Goal: Task Accomplishment & Management: Complete application form

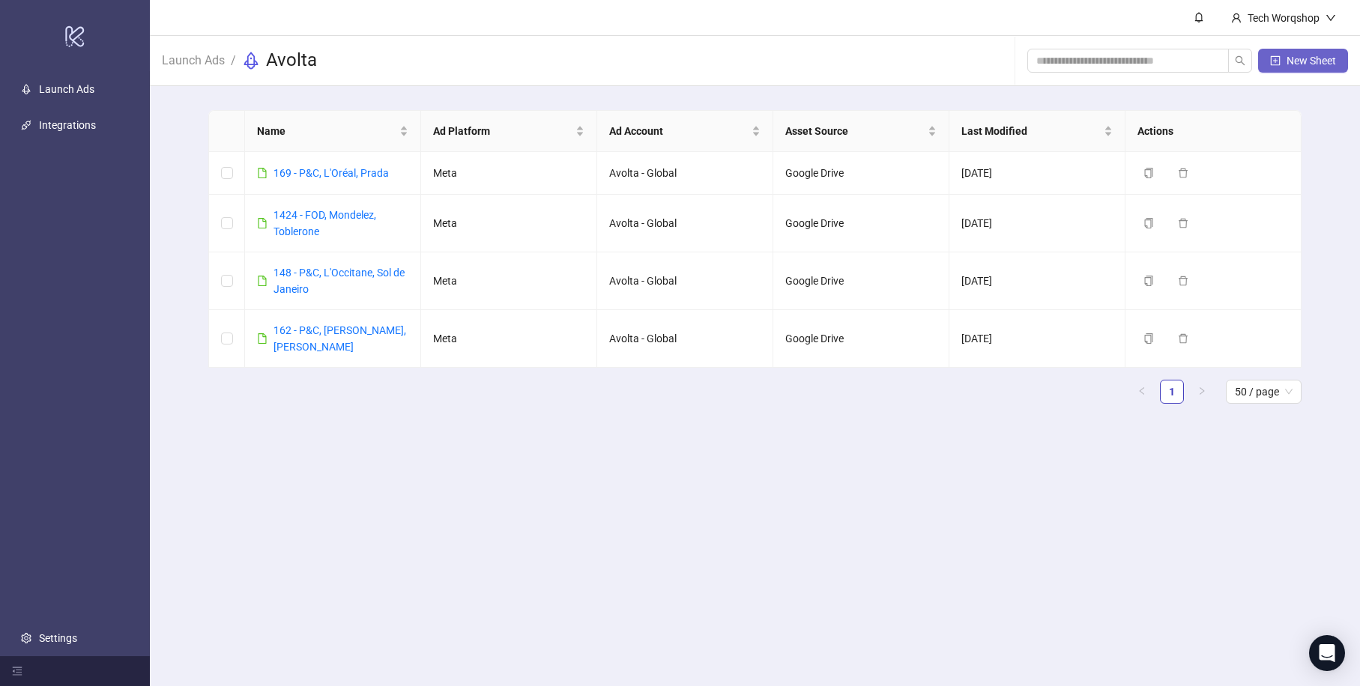
click at [1313, 65] on span "New Sheet" at bounding box center [1310, 61] width 49 height 12
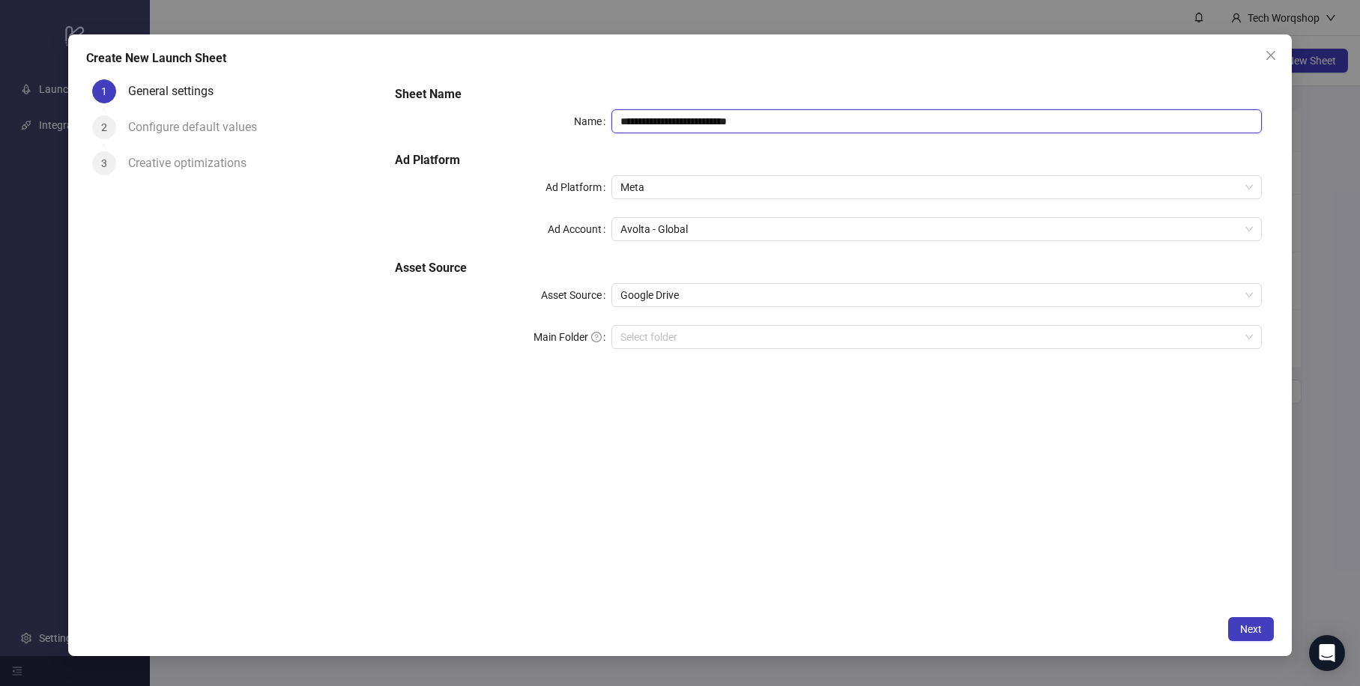
click at [732, 124] on input "**********" at bounding box center [936, 121] width 650 height 24
type input "**********"
click at [799, 512] on div "**********" at bounding box center [828, 340] width 891 height 535
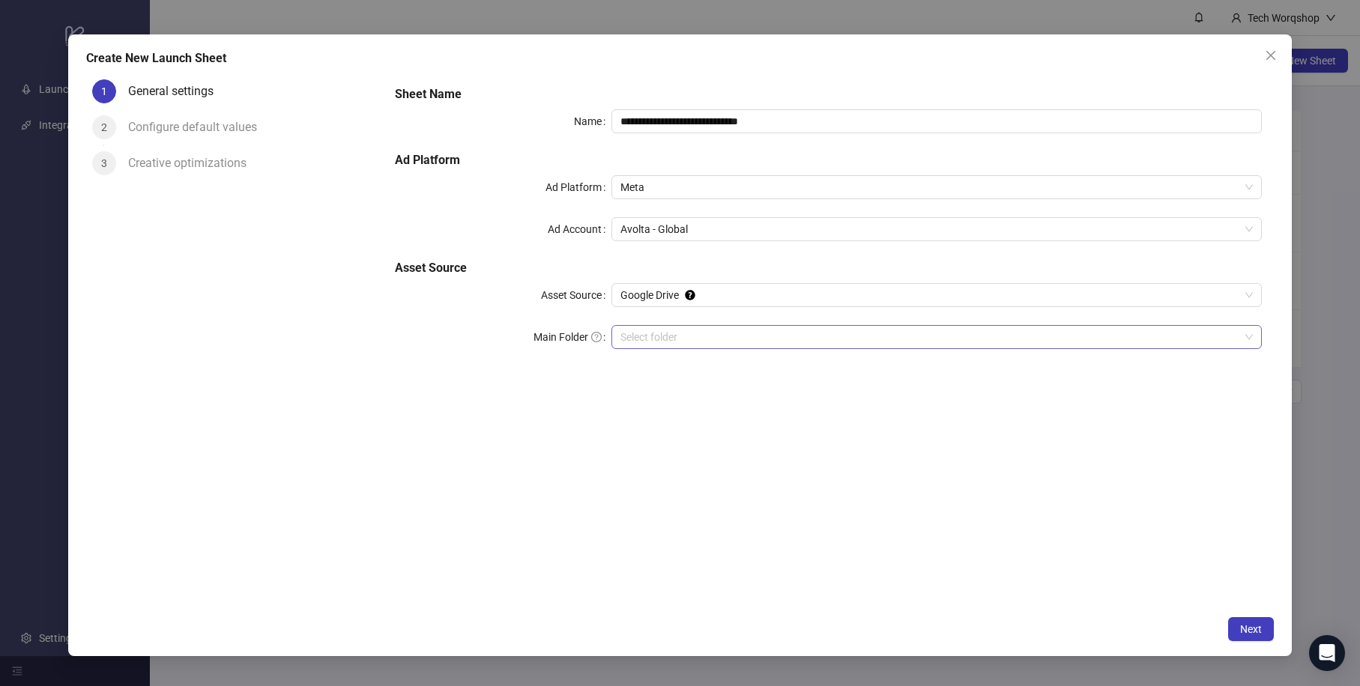
click at [709, 336] on input "Main Folder" at bounding box center [929, 337] width 619 height 22
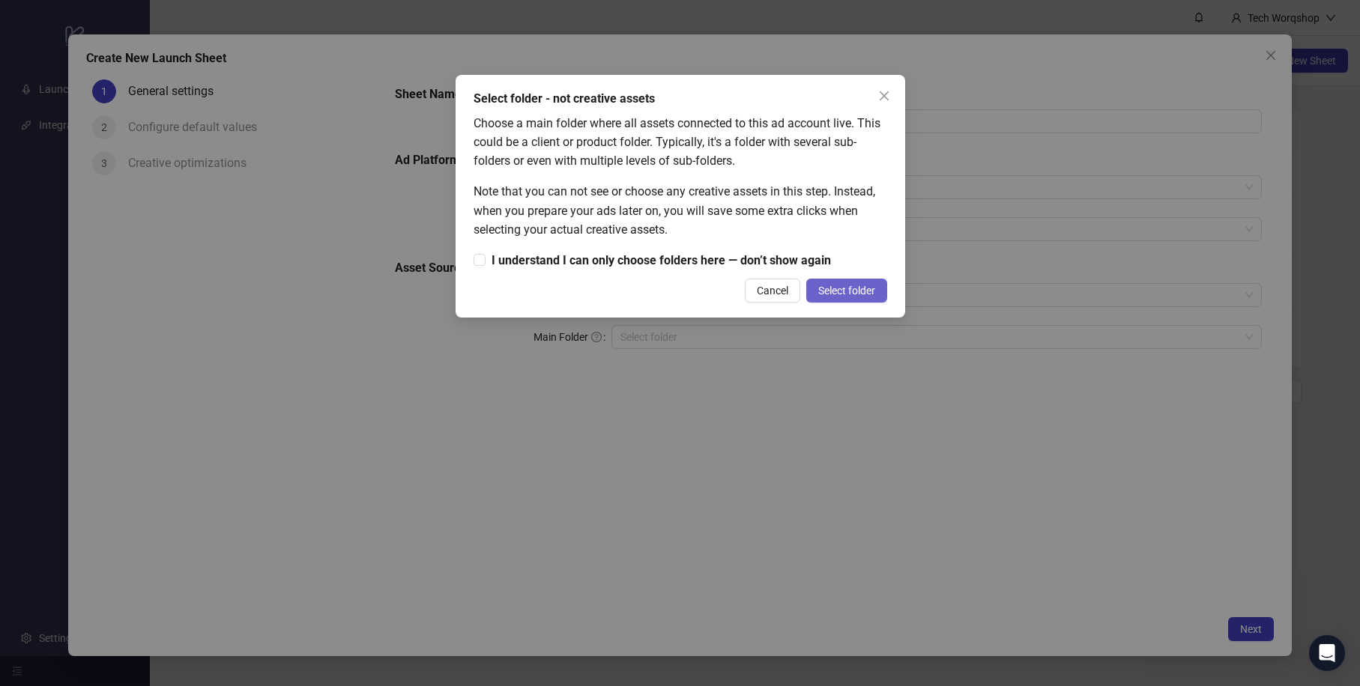
click at [834, 287] on span "Select folder" at bounding box center [846, 291] width 57 height 12
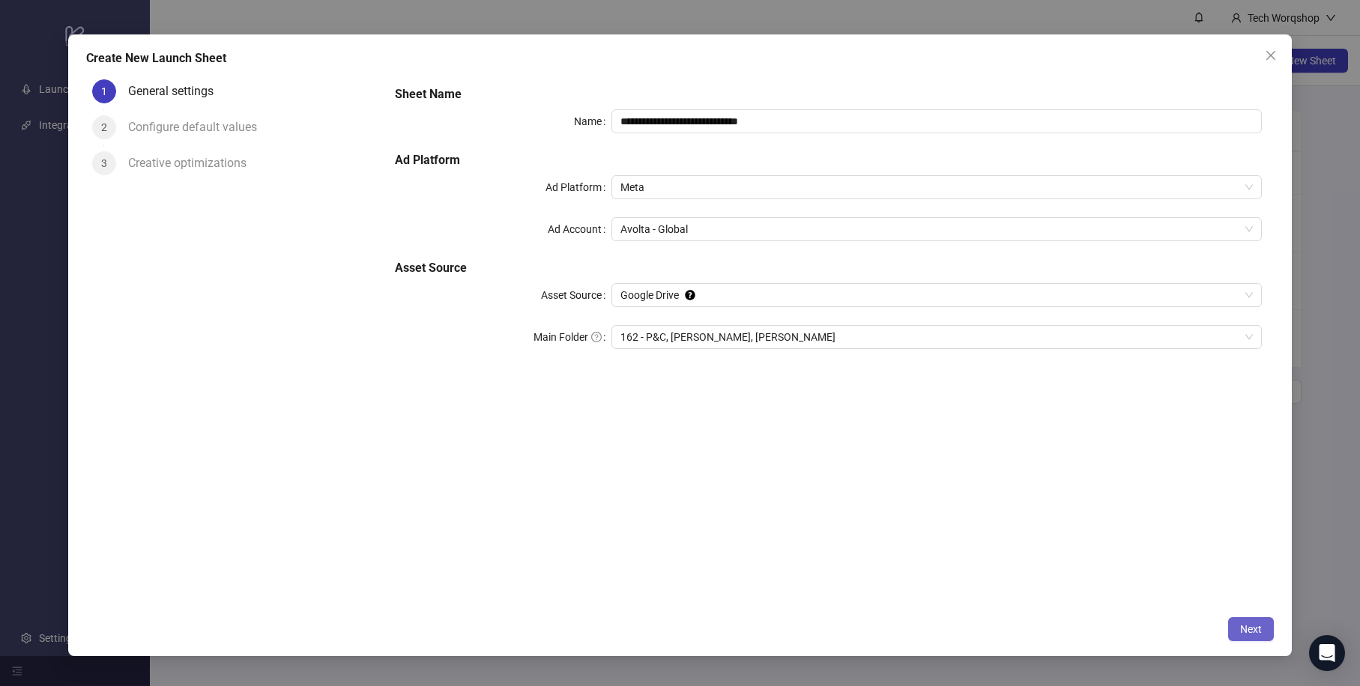
click at [1258, 619] on button "Next" at bounding box center [1251, 629] width 46 height 24
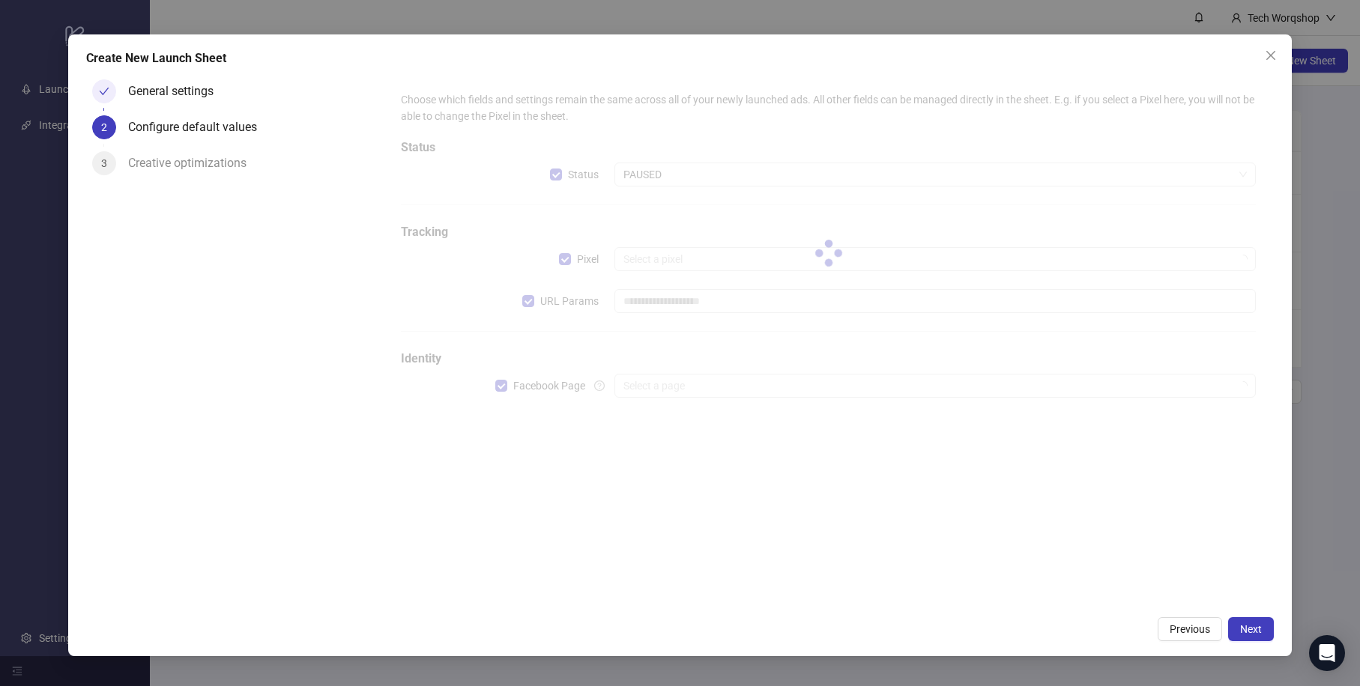
type input "**********"
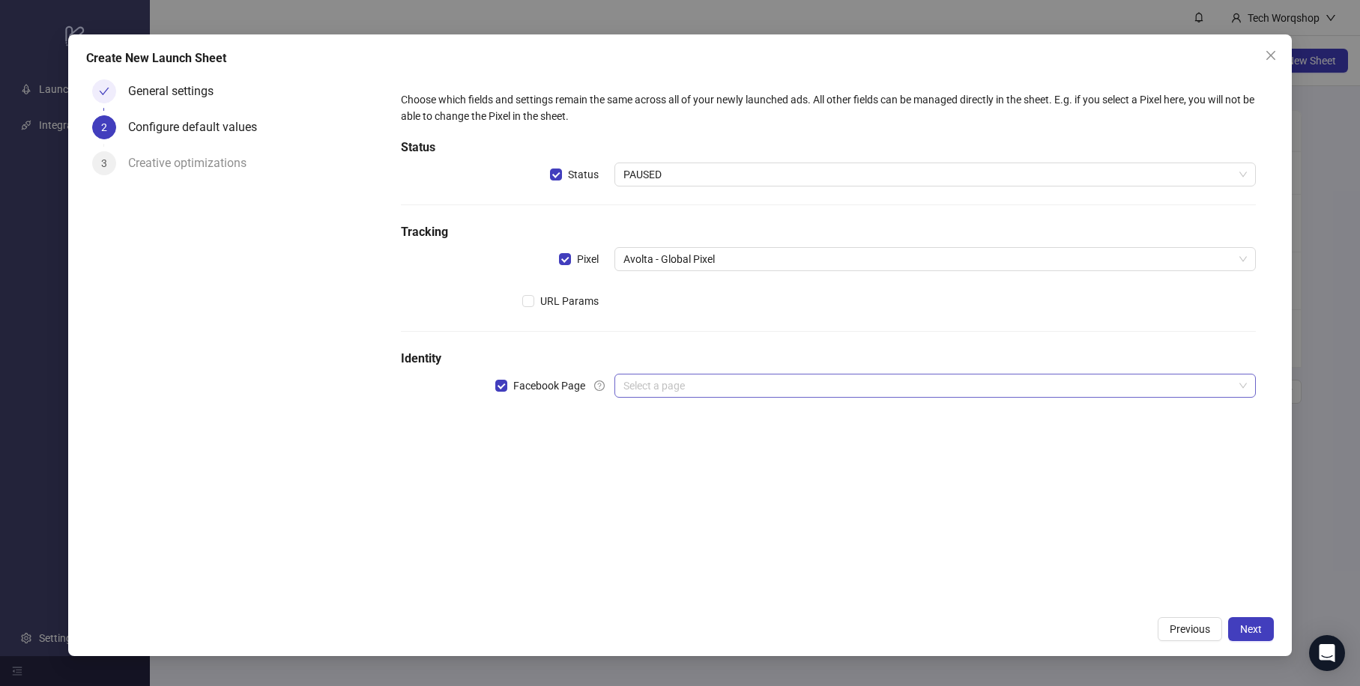
click at [657, 391] on input "search" at bounding box center [928, 386] width 610 height 22
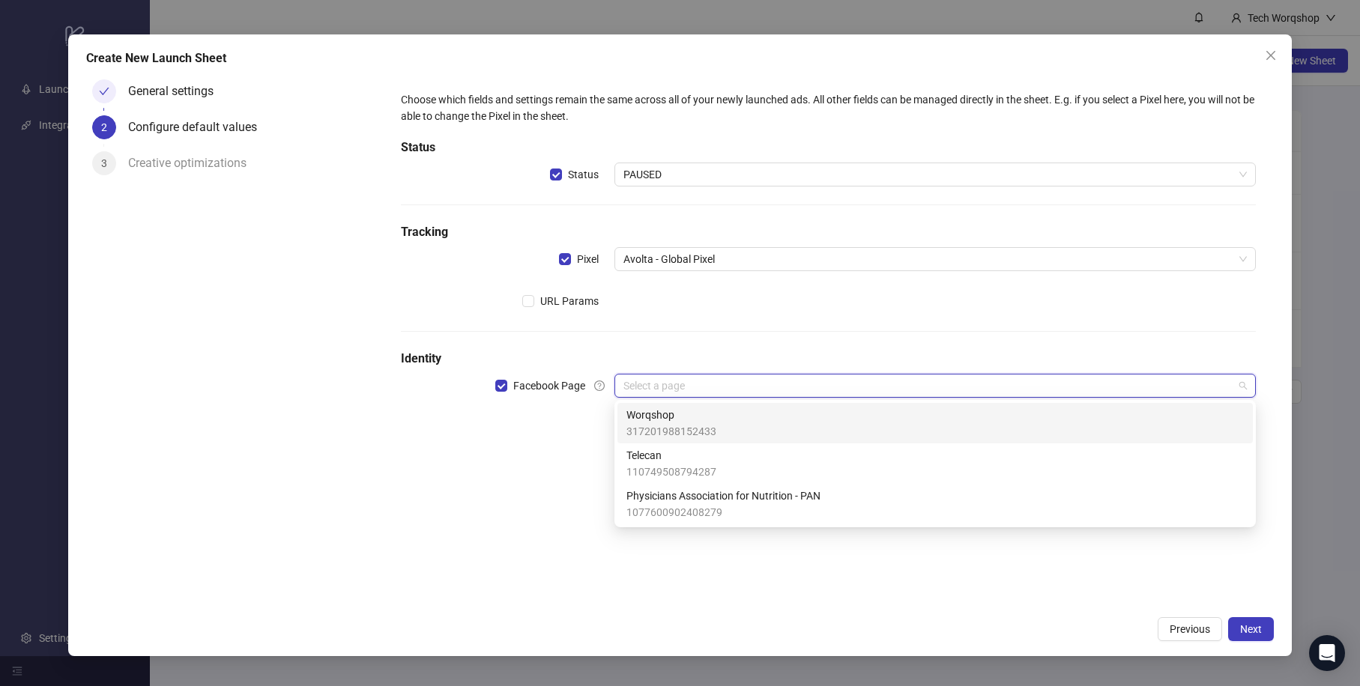
click at [721, 429] on div "Worqshop 317201988152433" at bounding box center [934, 423] width 617 height 33
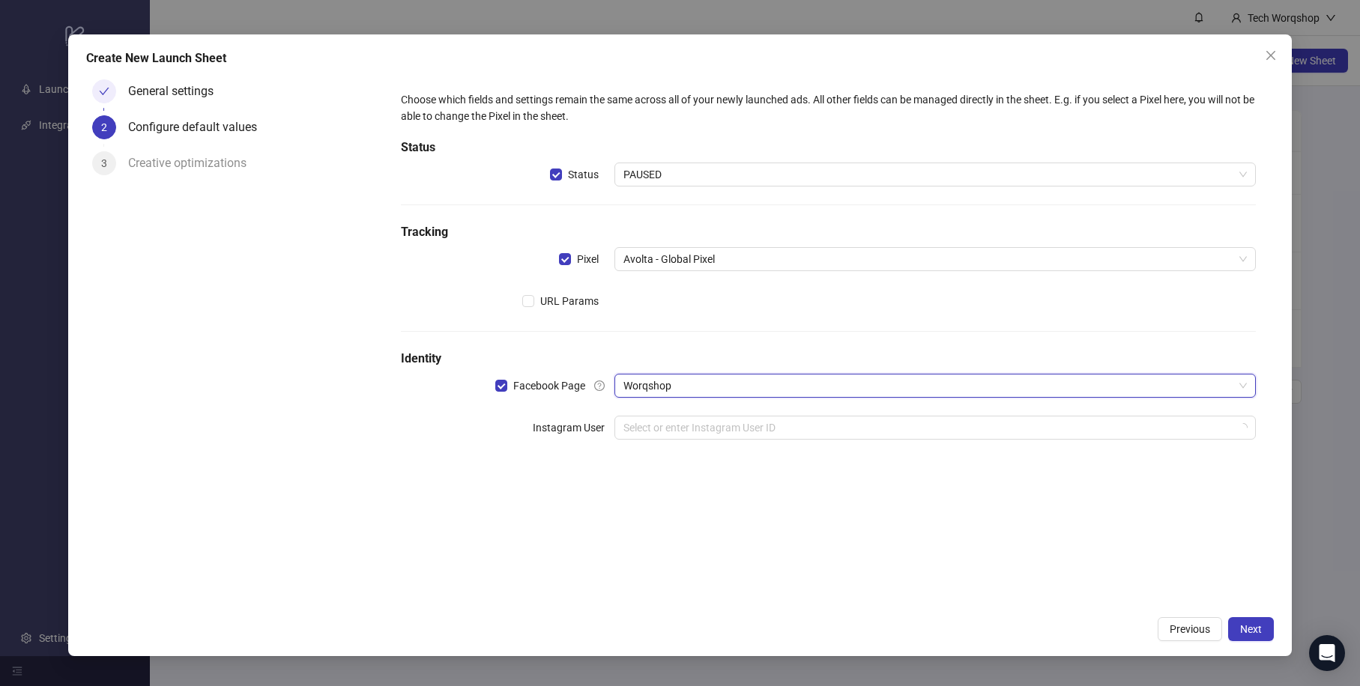
click at [529, 534] on div "Choose which fields and settings remain the same across all of your newly launc…" at bounding box center [828, 340] width 891 height 535
click at [673, 423] on input "search" at bounding box center [928, 428] width 610 height 22
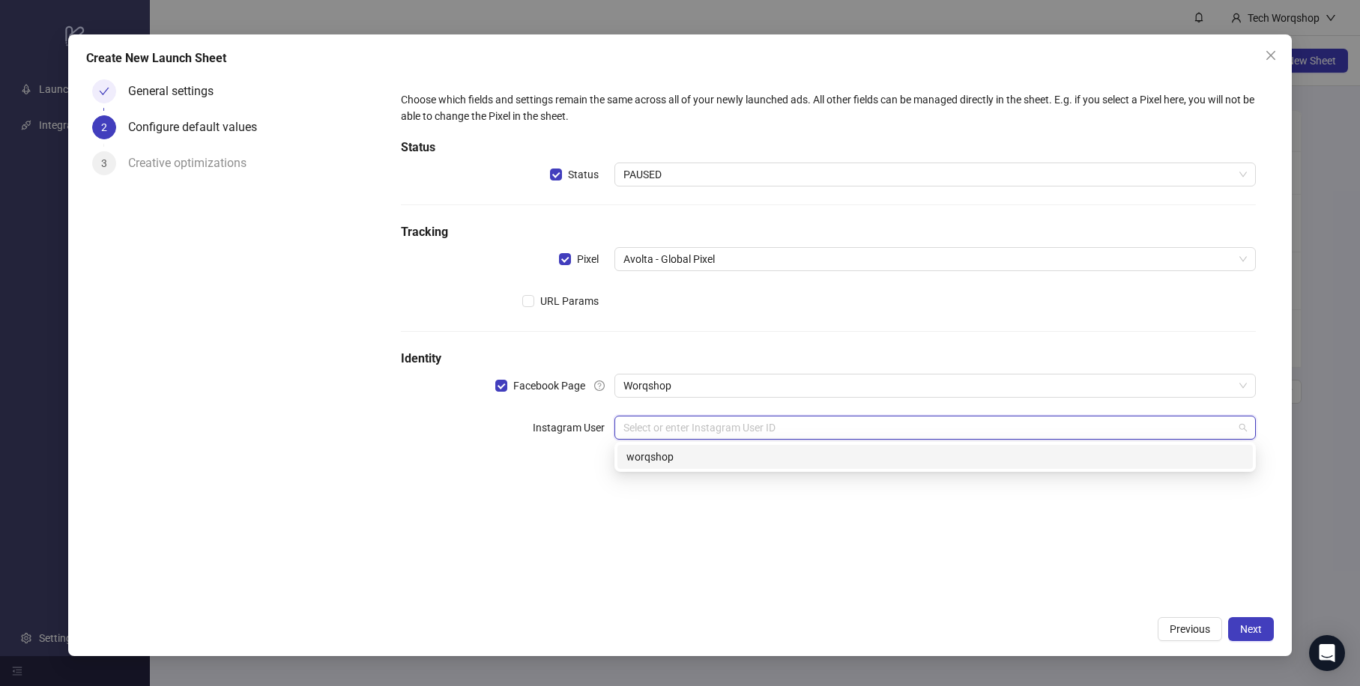
click at [709, 462] on div "worqshop" at bounding box center [934, 457] width 617 height 16
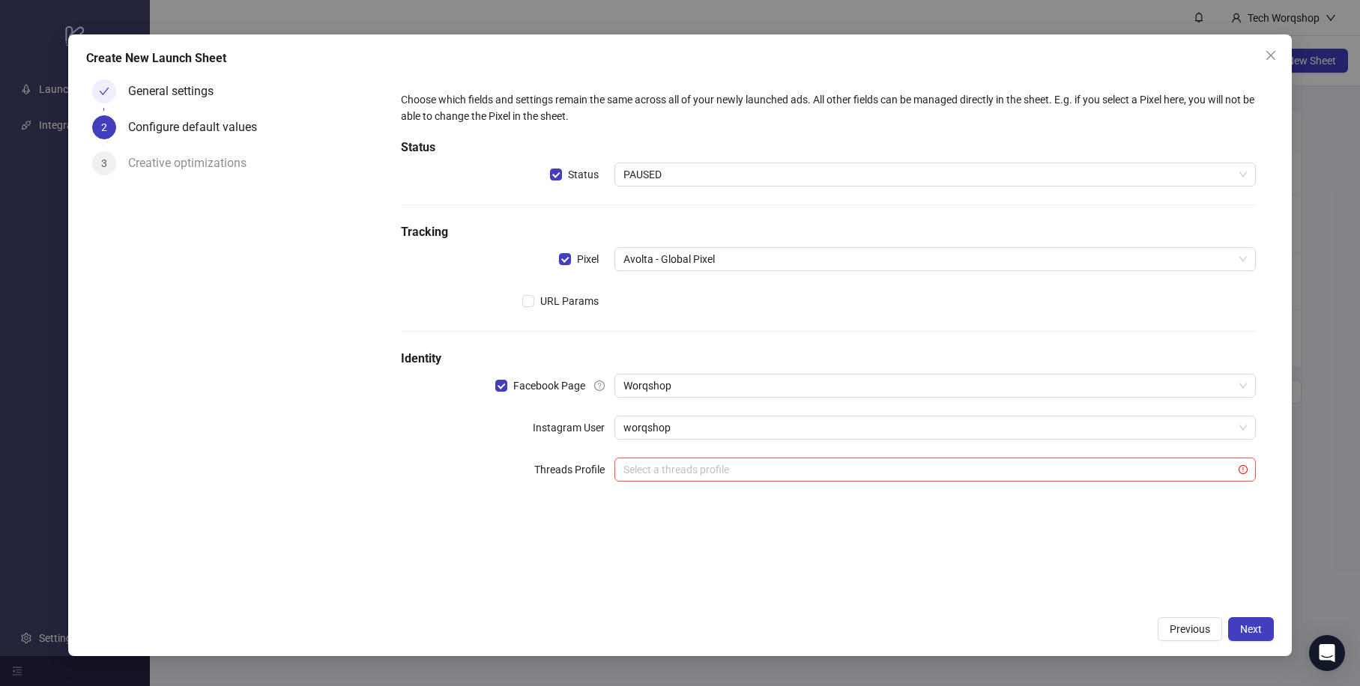
drag, startPoint x: 766, startPoint y: 504, endPoint x: 1118, endPoint y: 606, distance: 365.8
click at [766, 504] on div "Choose which fields and settings remain the same across all of your newly launc…" at bounding box center [828, 295] width 867 height 420
click at [1261, 614] on div "Create New Launch Sheet General settings 2 Configure default values 3 Creative …" at bounding box center [680, 345] width 1224 height 622
click at [1260, 620] on button "Next" at bounding box center [1251, 629] width 46 height 24
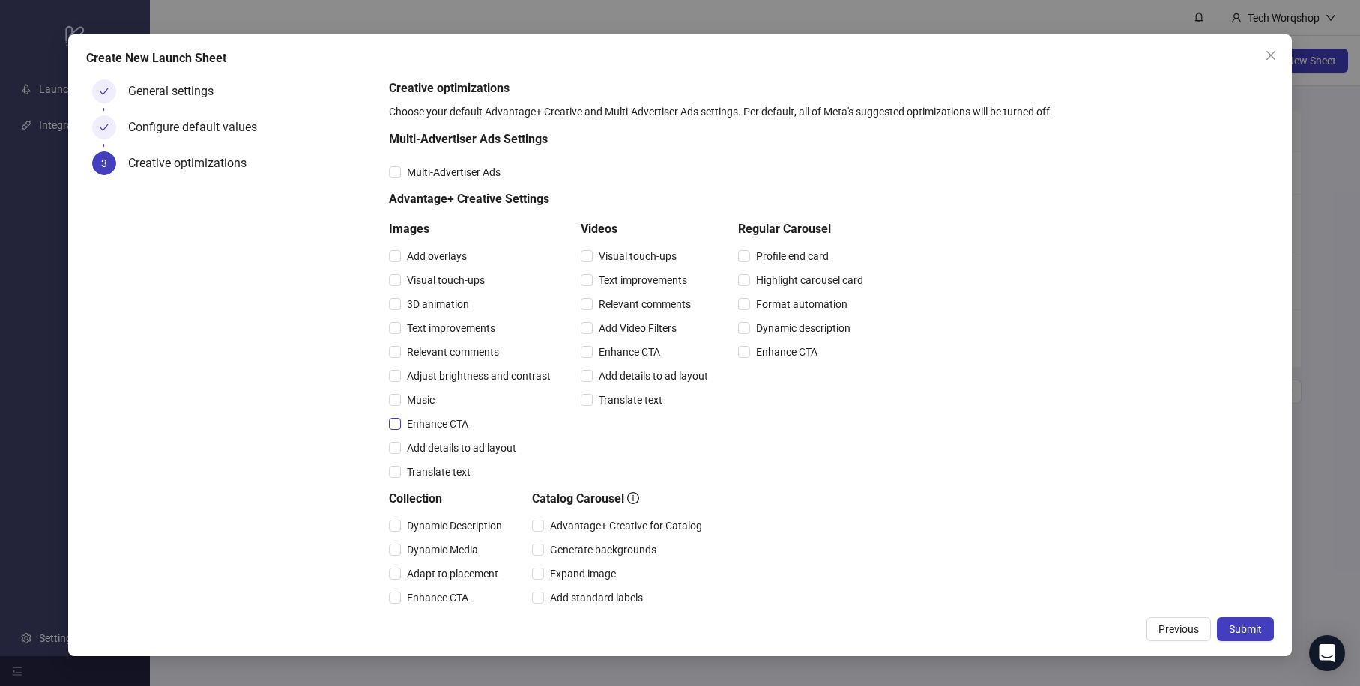
click at [443, 418] on span "Enhance CTA" at bounding box center [437, 424] width 73 height 16
click at [612, 348] on span "Enhance CTA" at bounding box center [629, 352] width 73 height 16
click at [754, 359] on span "Enhance CTA" at bounding box center [786, 352] width 73 height 16
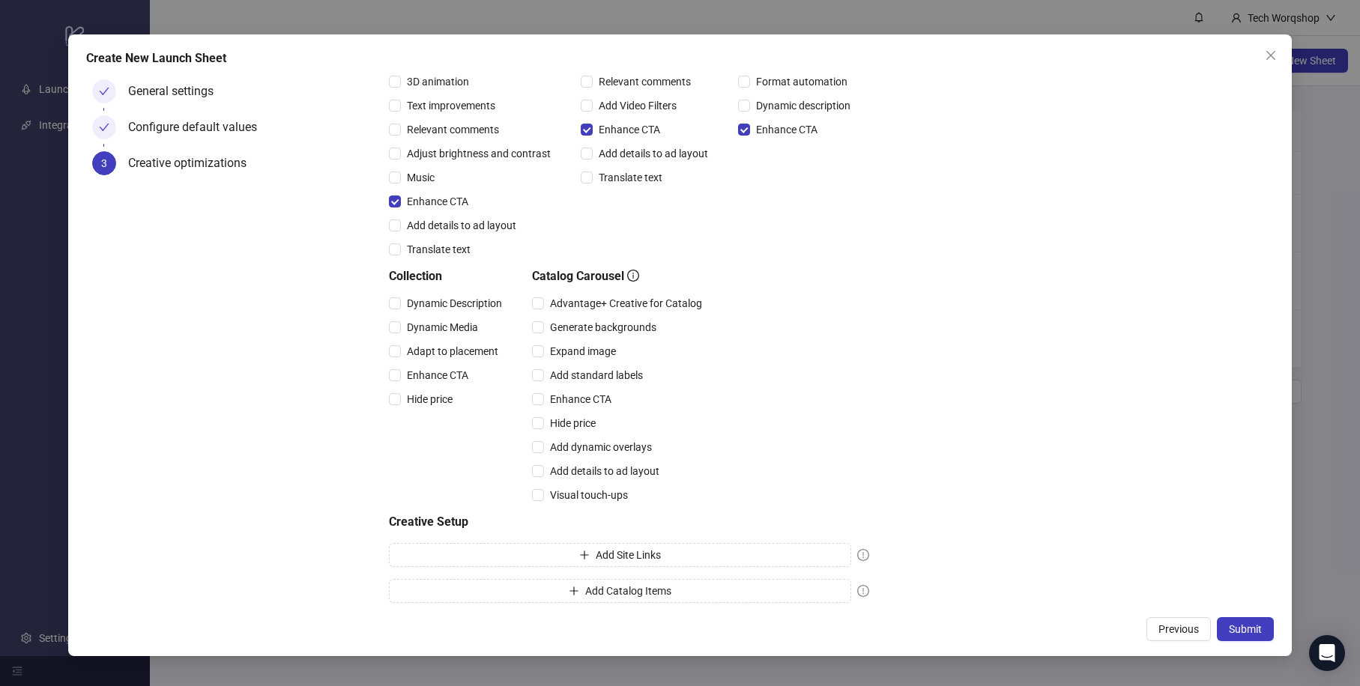
scroll to position [225, 0]
click at [551, 387] on div "Enhance CTA" at bounding box center [620, 397] width 176 height 24
click at [460, 369] on span "Enhance CTA" at bounding box center [437, 373] width 73 height 16
click at [586, 396] on span "Enhance CTA" at bounding box center [580, 397] width 73 height 16
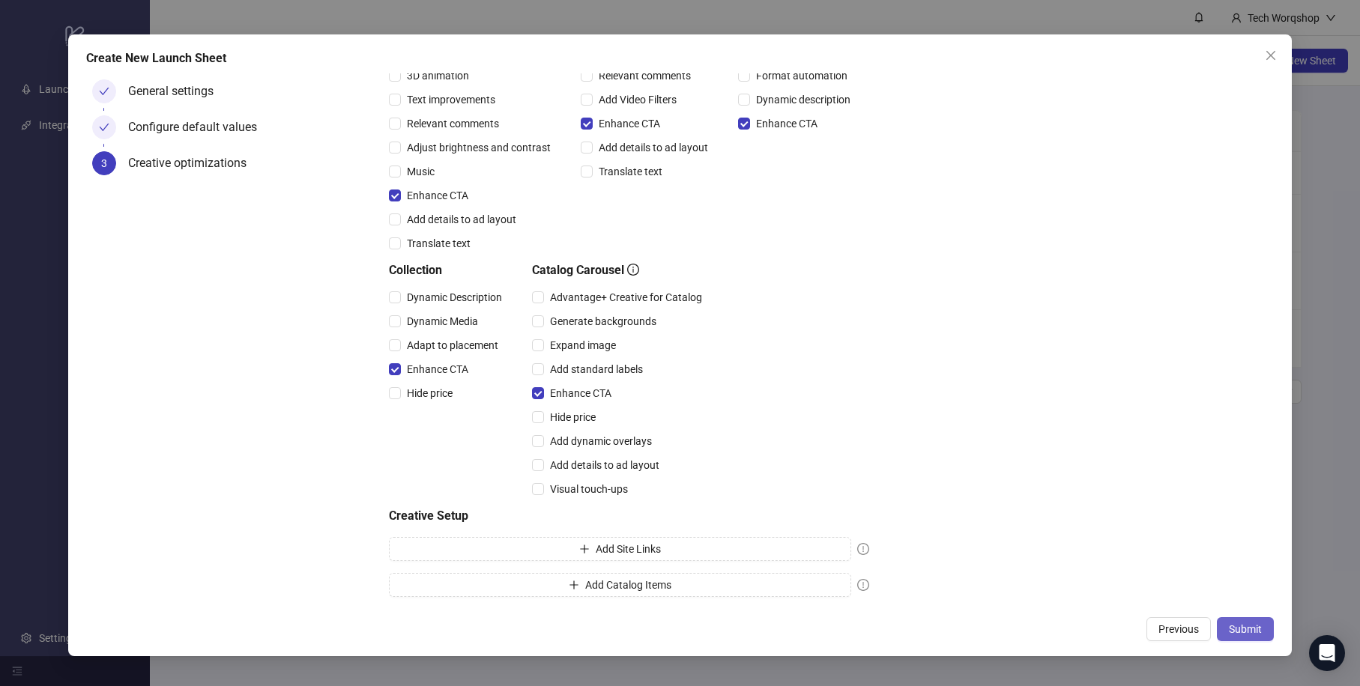
click at [1262, 626] on button "Submit" at bounding box center [1245, 629] width 57 height 24
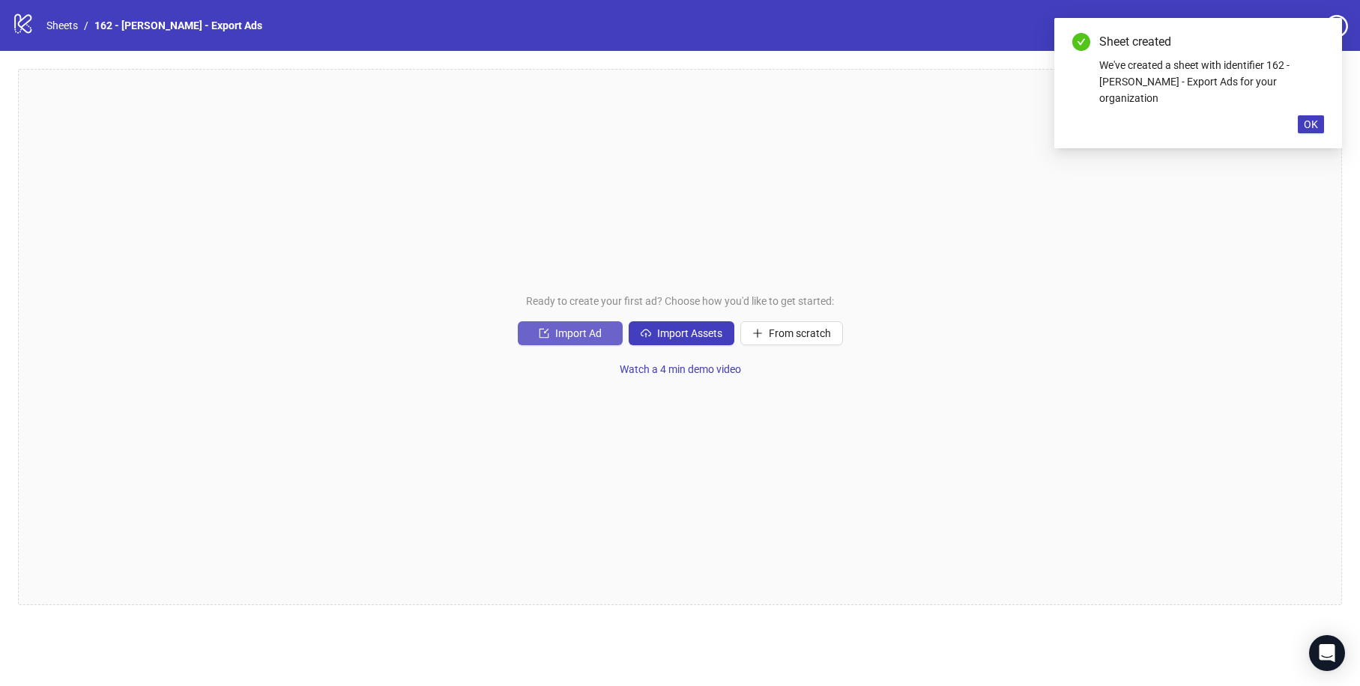
click at [596, 341] on button "Import Ad" at bounding box center [570, 333] width 105 height 24
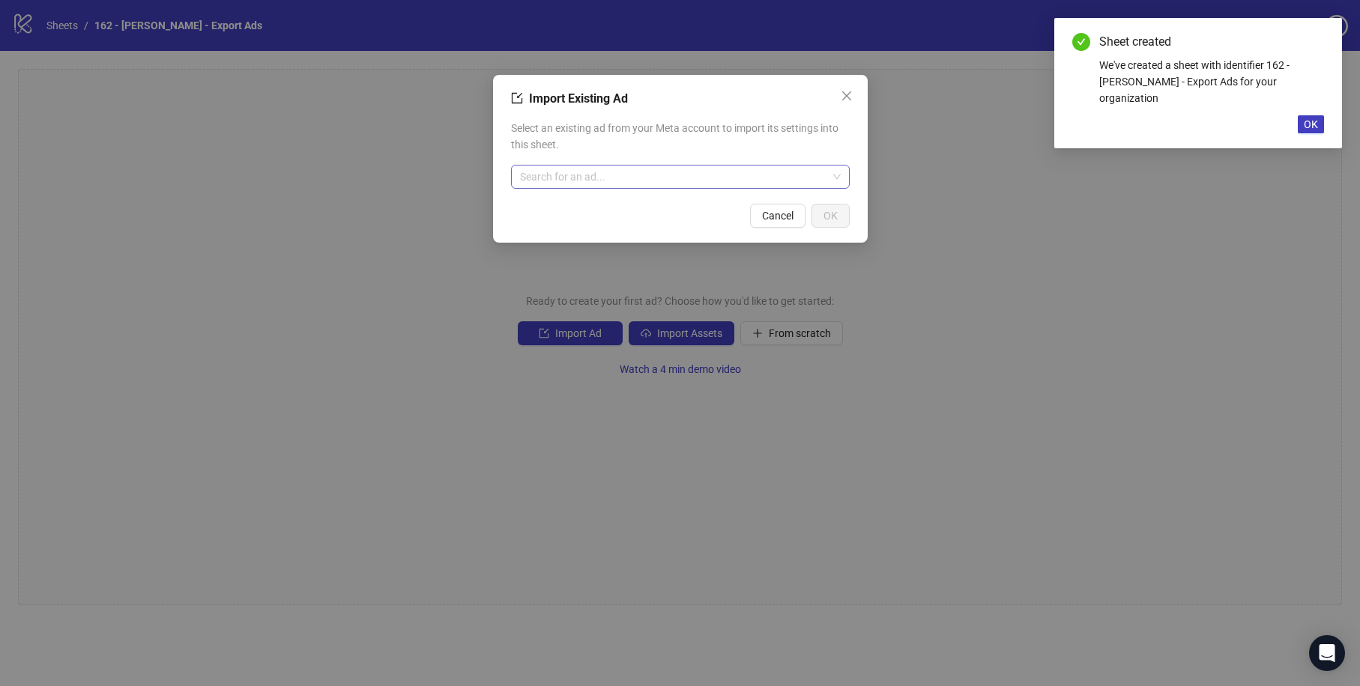
click at [667, 180] on input "search" at bounding box center [673, 177] width 307 height 22
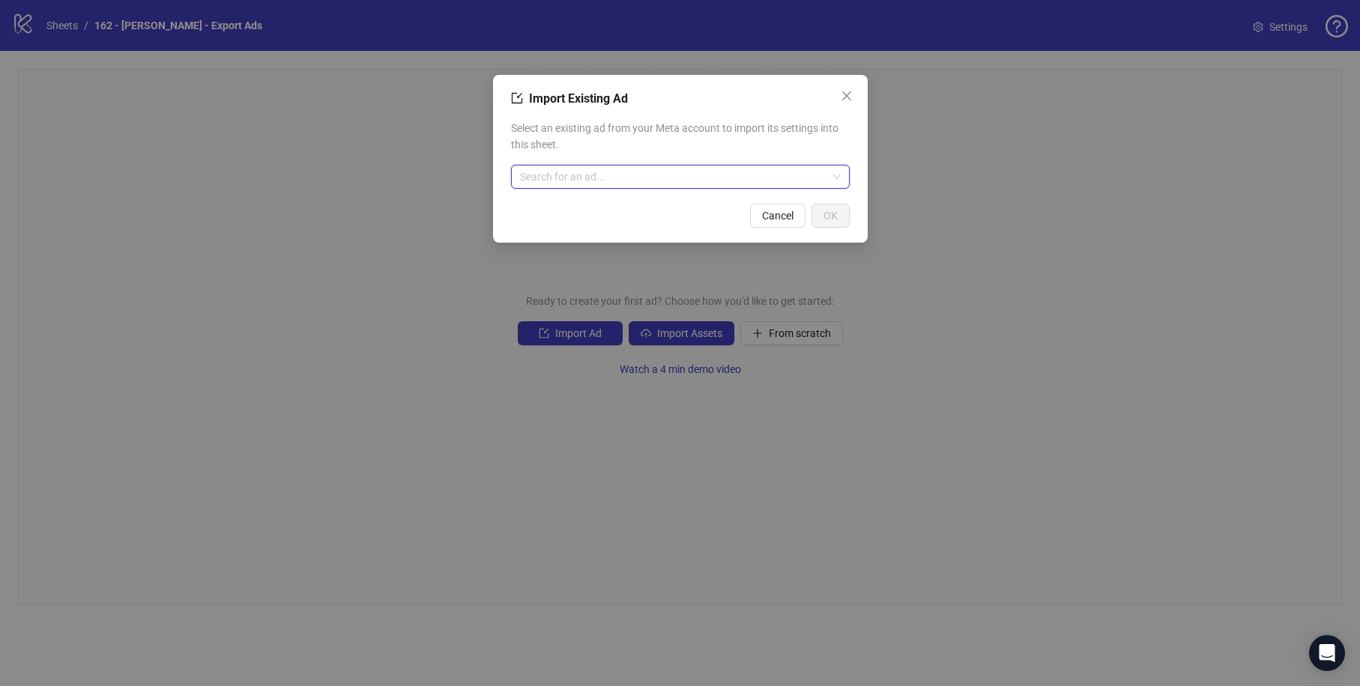
click at [627, 185] on input "search" at bounding box center [673, 177] width 307 height 22
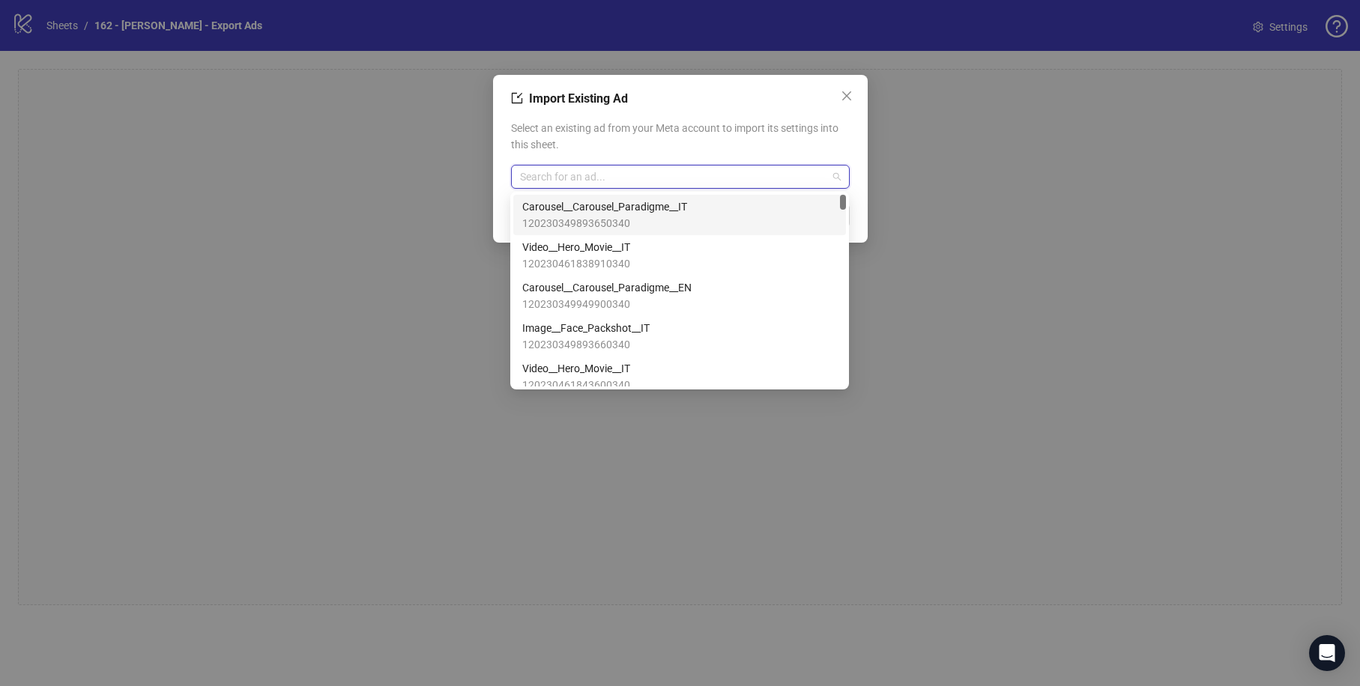
paste input "**********"
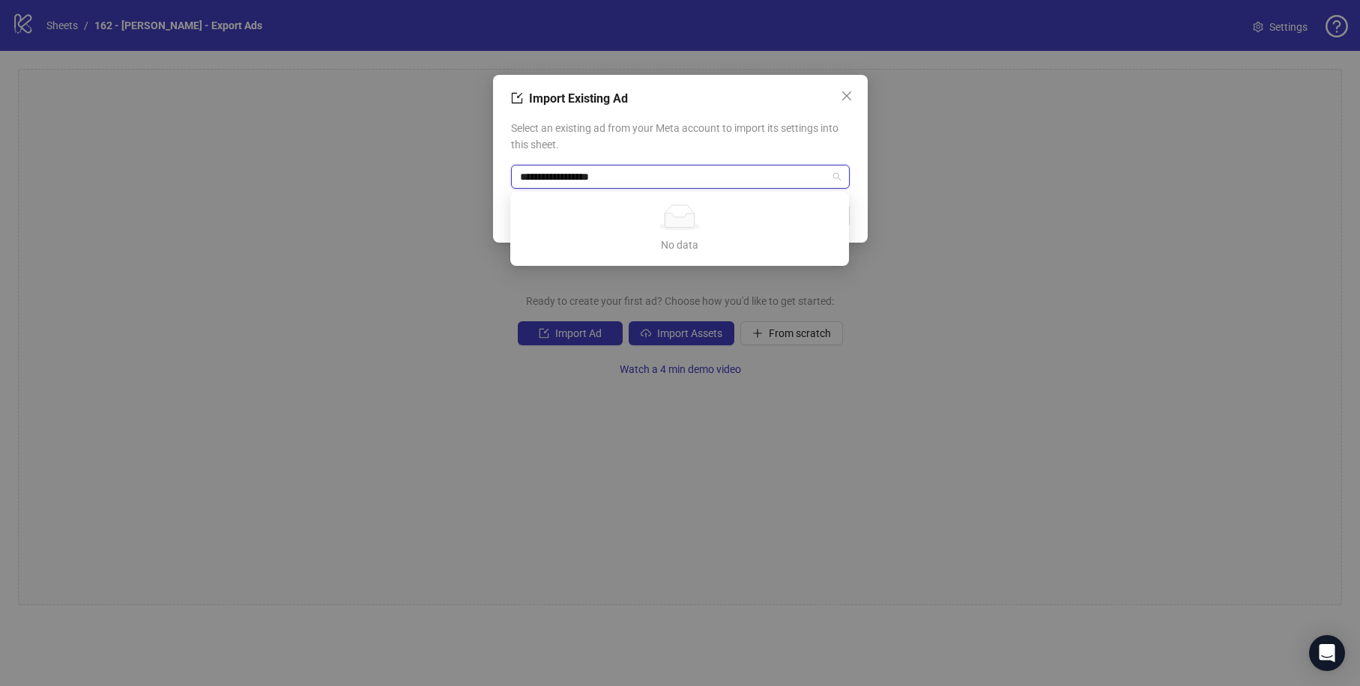
type input "**********"
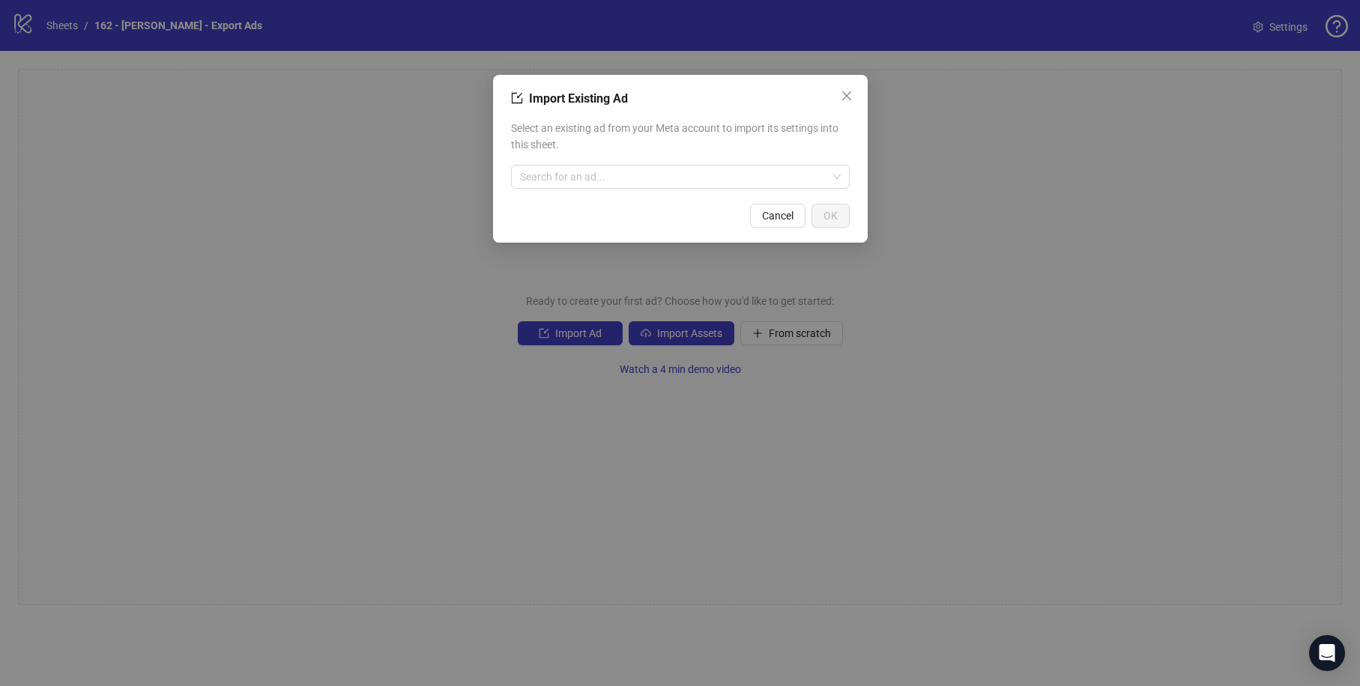
click at [653, 151] on span "Select an existing ad from your Meta account to import its settings into this s…" at bounding box center [680, 136] width 339 height 33
click at [644, 179] on input "search" at bounding box center [673, 177] width 307 height 22
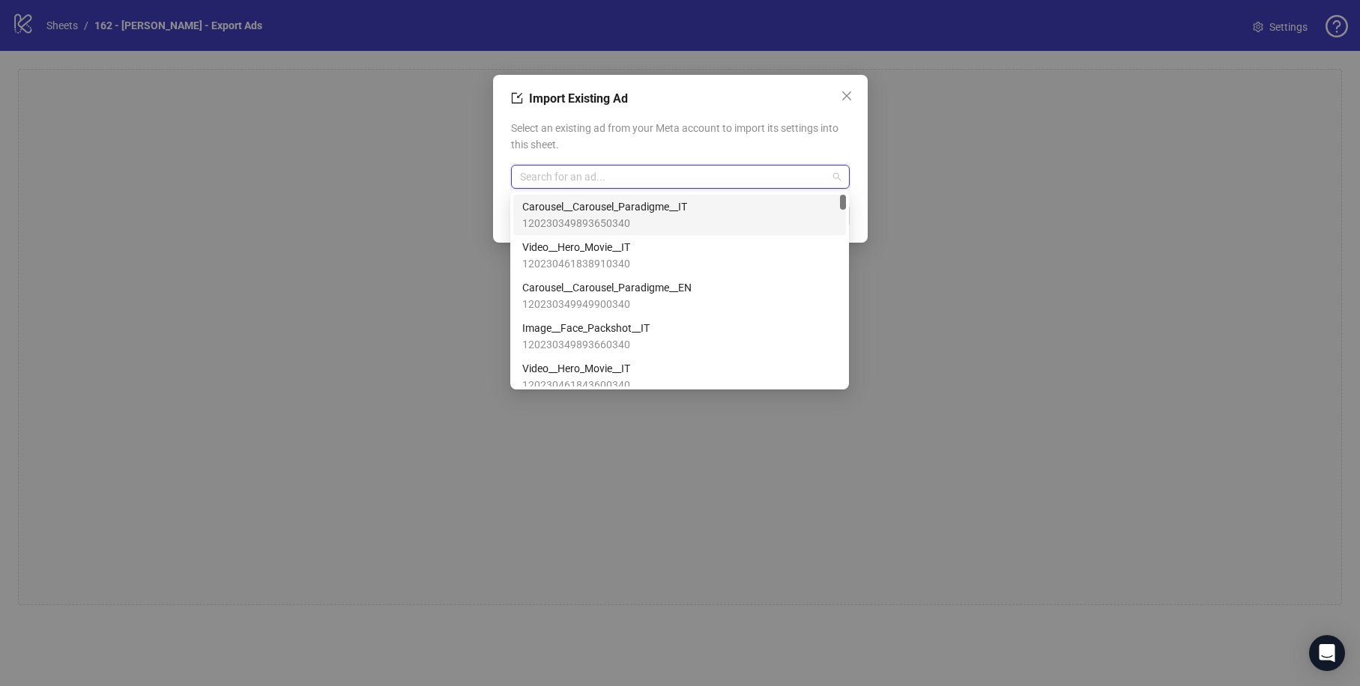
click at [515, 97] on icon "import" at bounding box center [517, 98] width 12 height 12
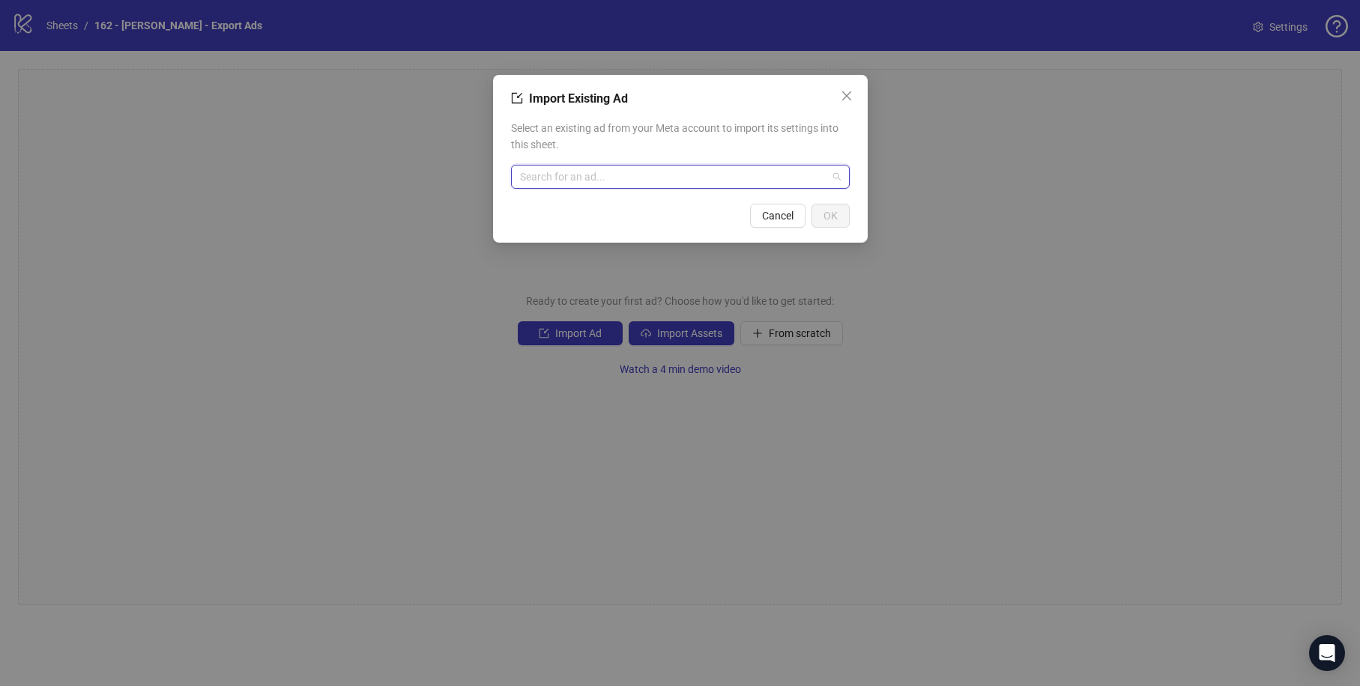
click at [626, 181] on input "search" at bounding box center [673, 177] width 307 height 22
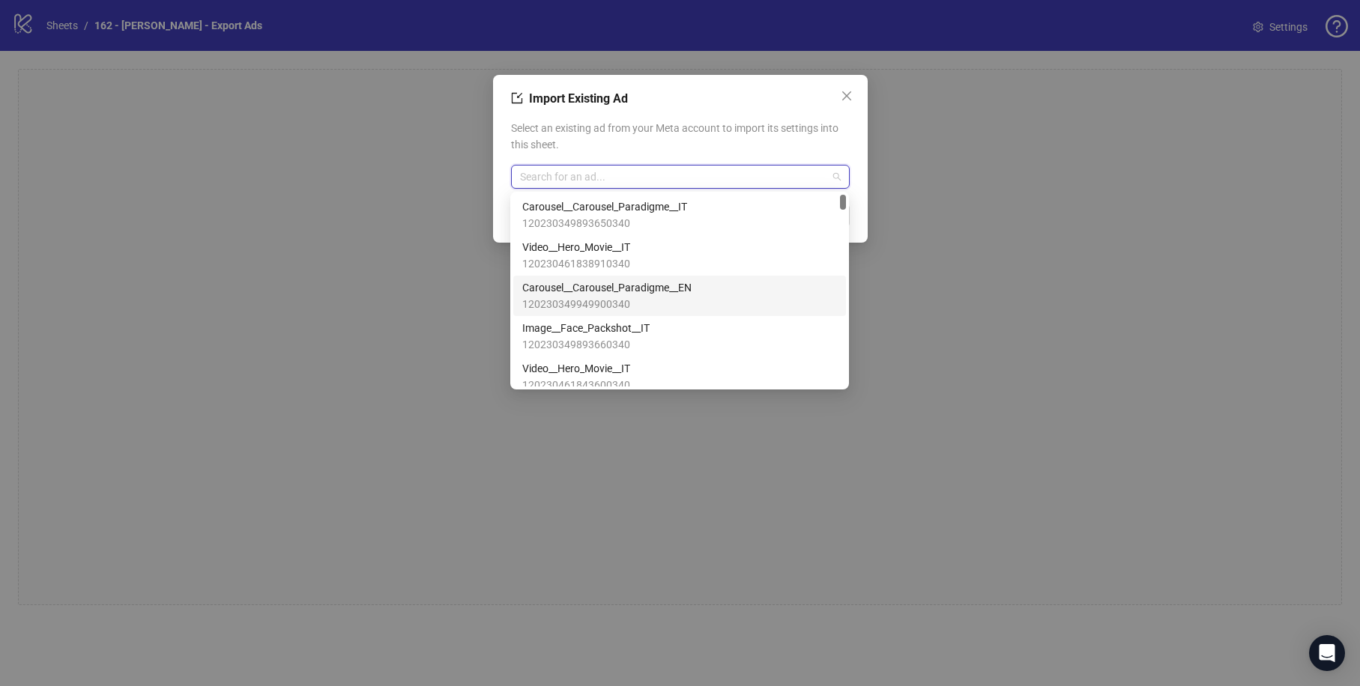
click at [631, 293] on span "Carousel__Carousel_Paradigme__EN" at bounding box center [606, 287] width 169 height 16
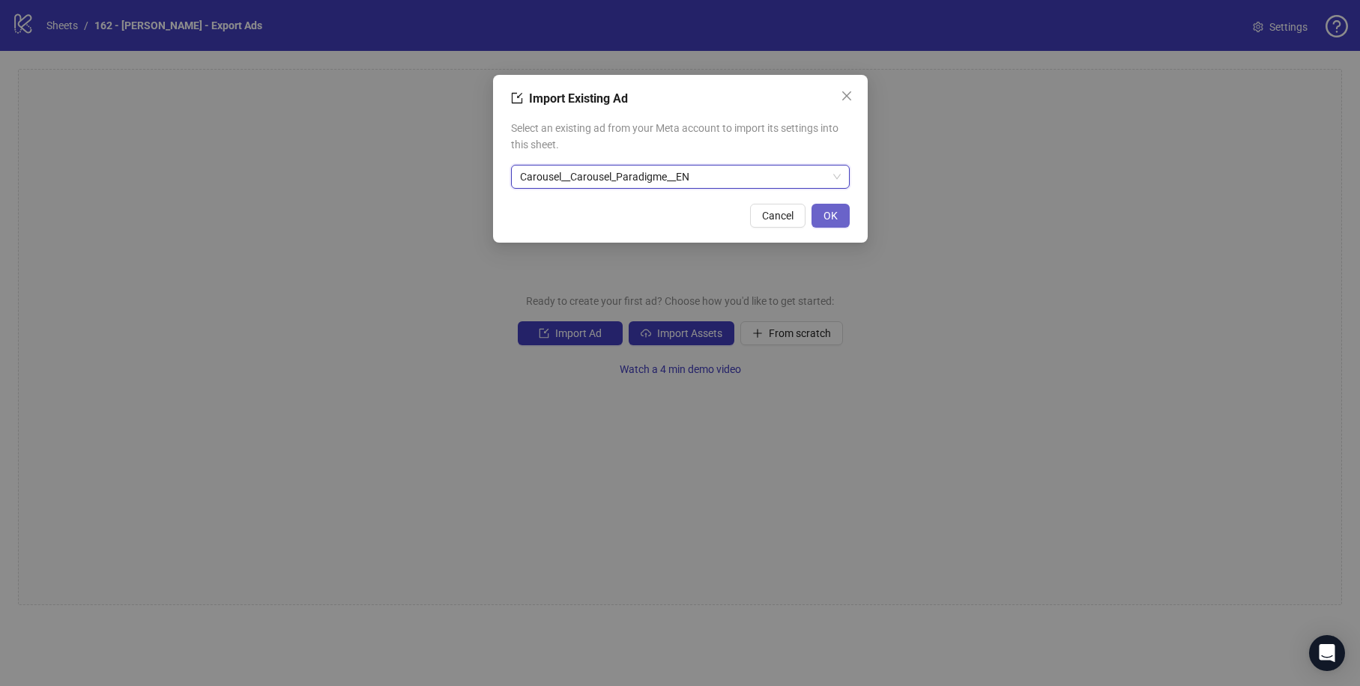
click at [836, 219] on span "OK" at bounding box center [830, 216] width 14 height 12
click at [718, 178] on span "Carousel__Carousel_Paradigme__EN" at bounding box center [680, 177] width 321 height 22
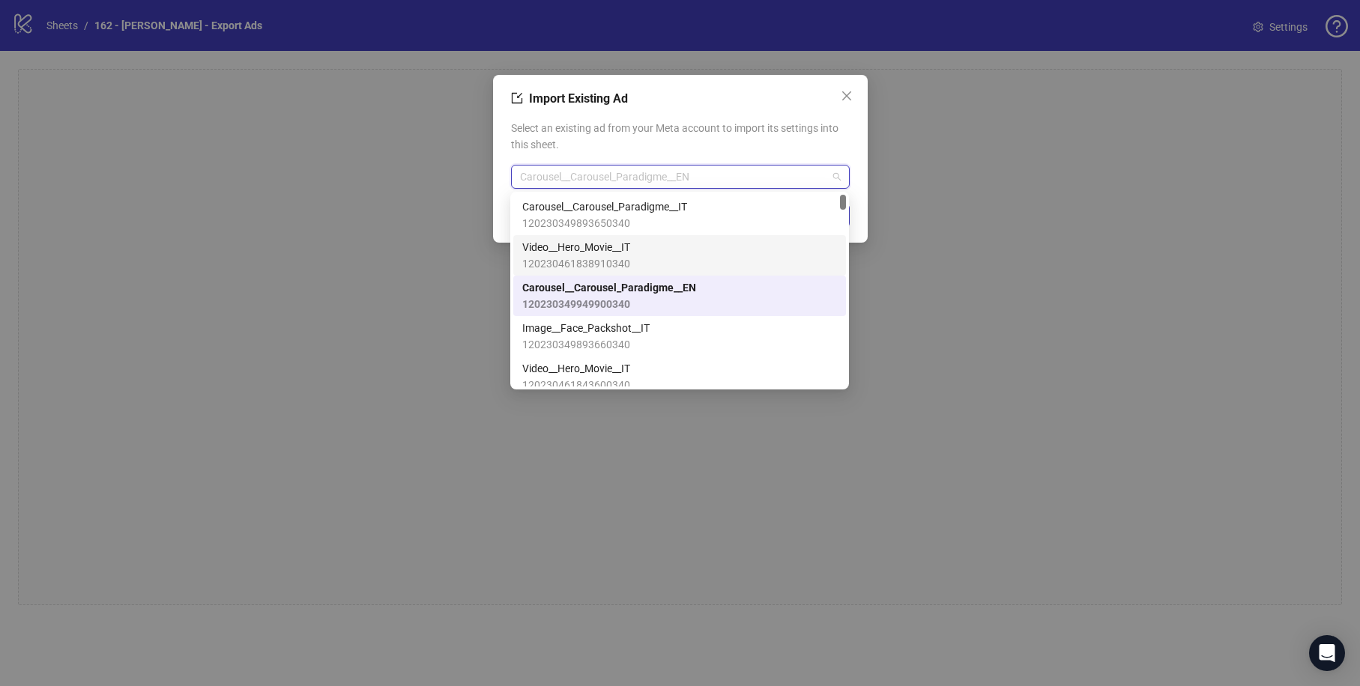
click at [691, 246] on div "Video__Hero_Movie__IT 120230461838910340" at bounding box center [679, 255] width 315 height 33
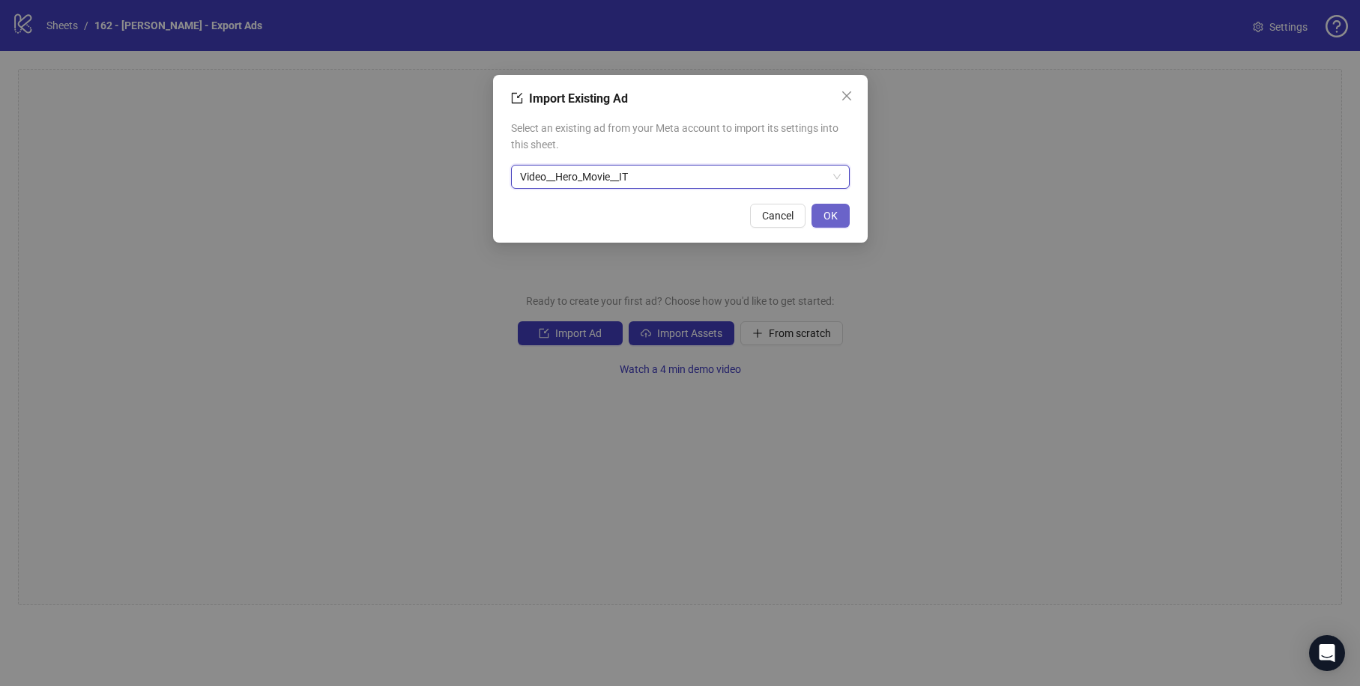
click at [847, 208] on button "OK" at bounding box center [830, 216] width 38 height 24
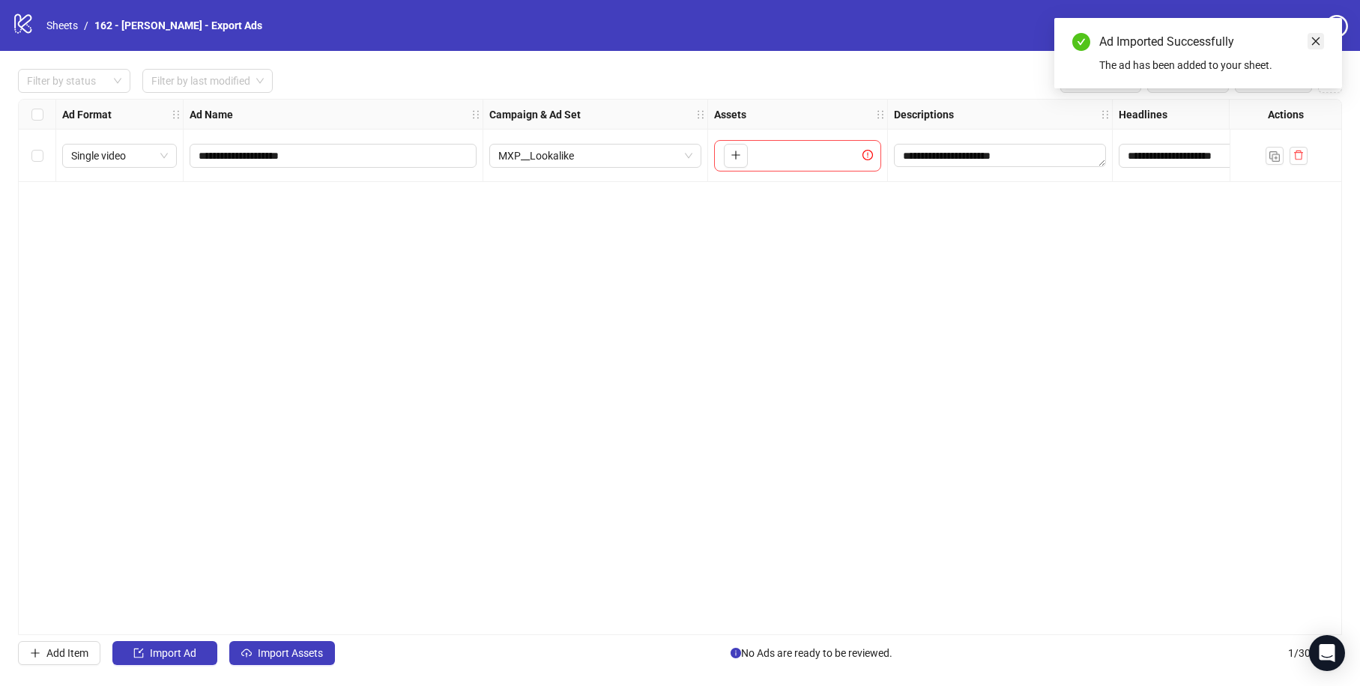
click at [1314, 49] on link "Close" at bounding box center [1315, 41] width 16 height 16
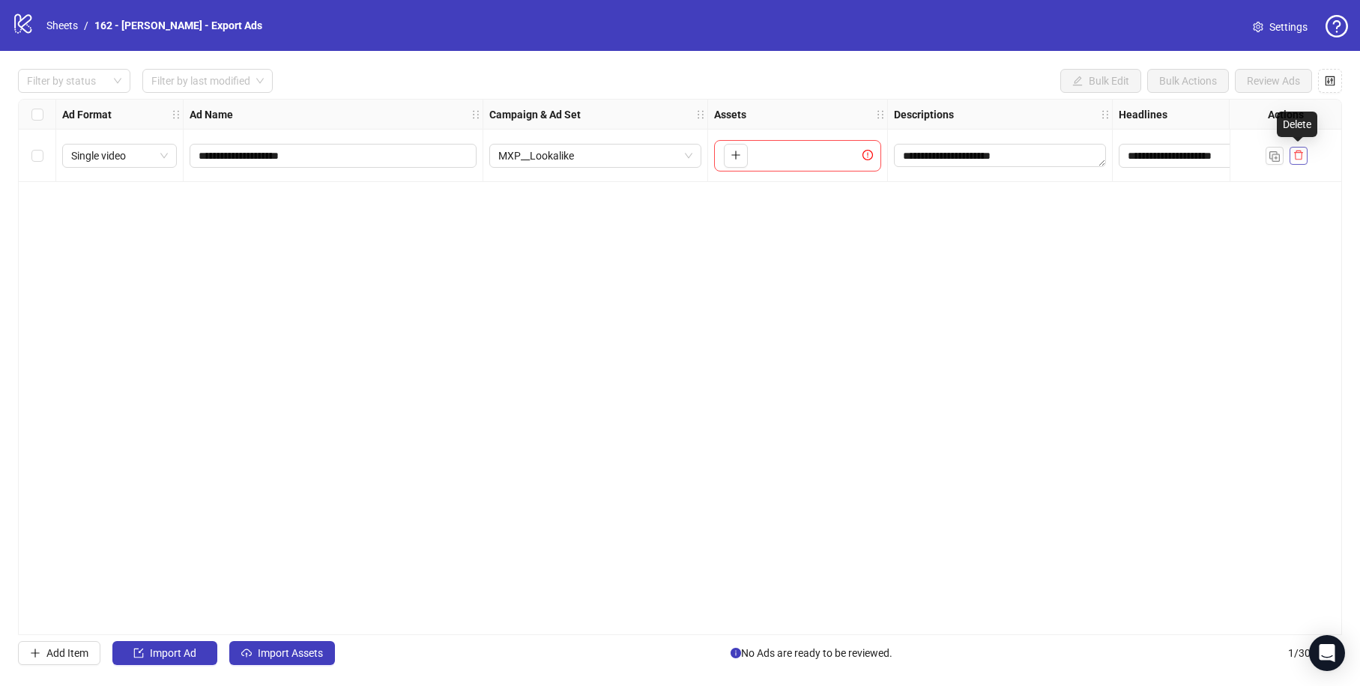
click at [1301, 162] on button "button" at bounding box center [1298, 156] width 18 height 18
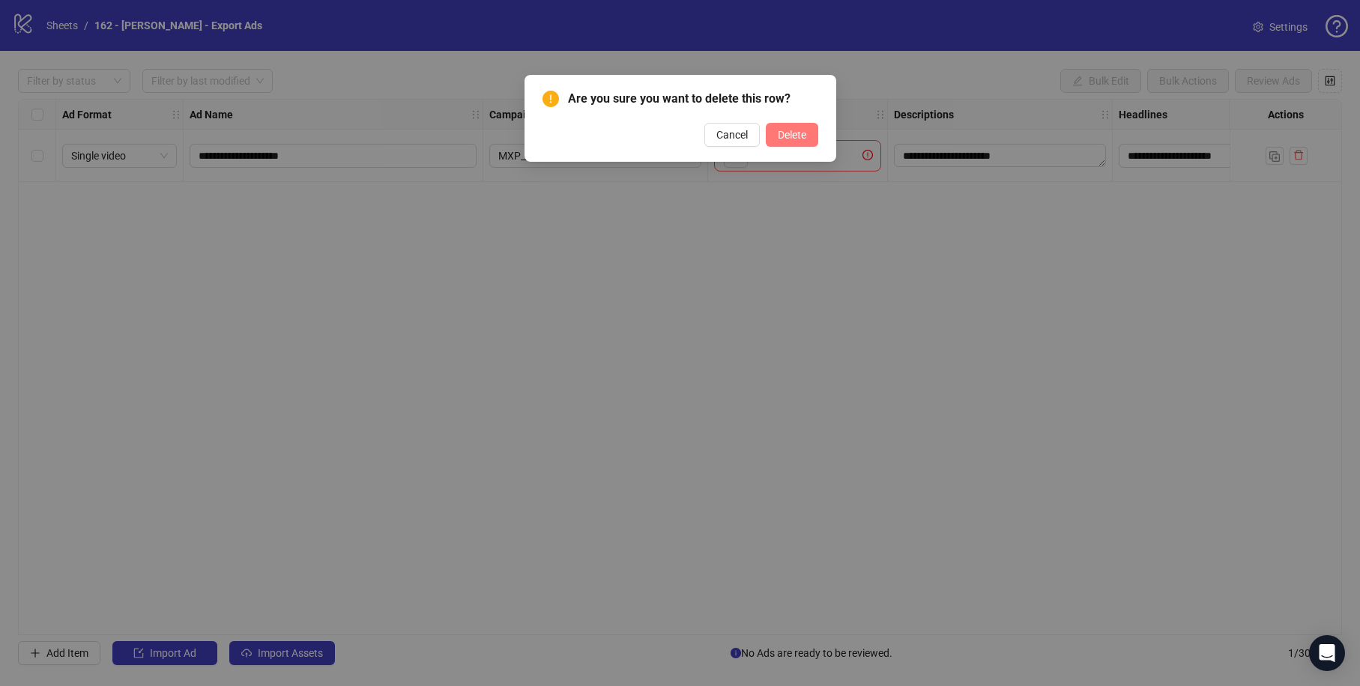
click at [785, 136] on span "Delete" at bounding box center [792, 135] width 28 height 12
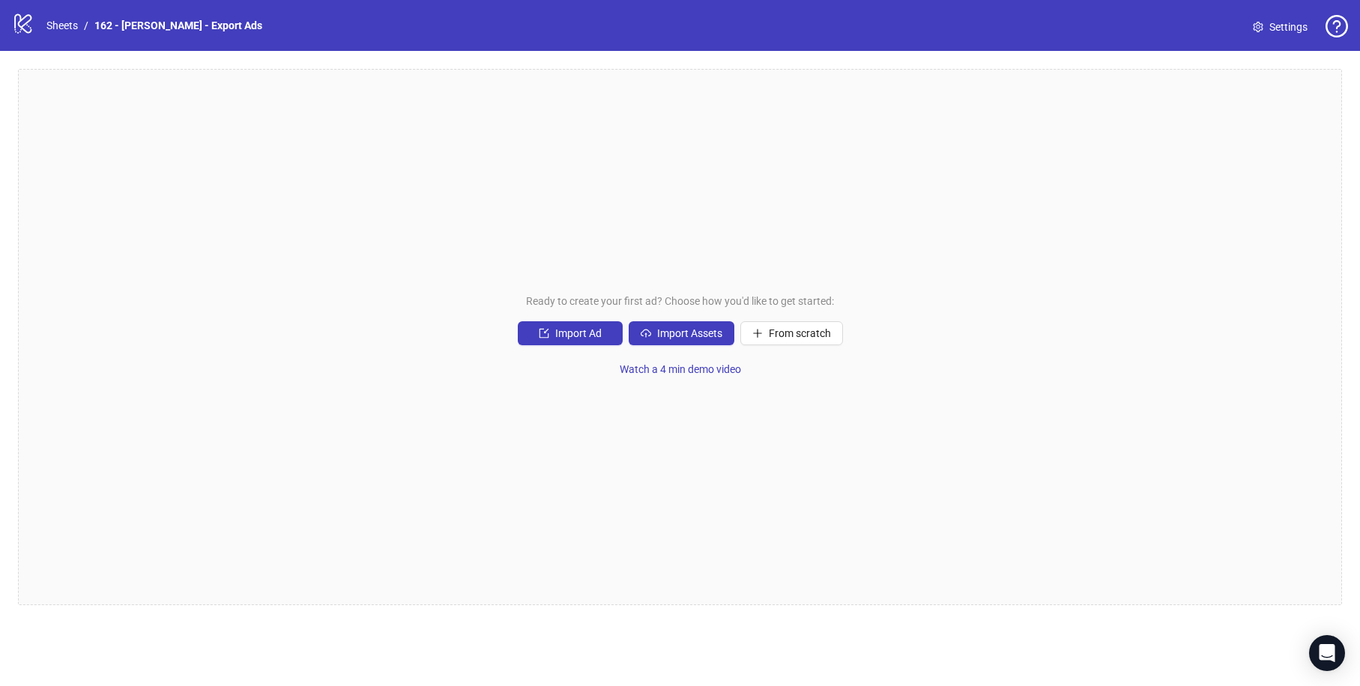
click at [584, 103] on div "Ready to create your first ad? Choose how you'd like to get started: Import Ad …" at bounding box center [680, 337] width 1324 height 536
click at [61, 28] on link "Sheets" at bounding box center [61, 25] width 37 height 16
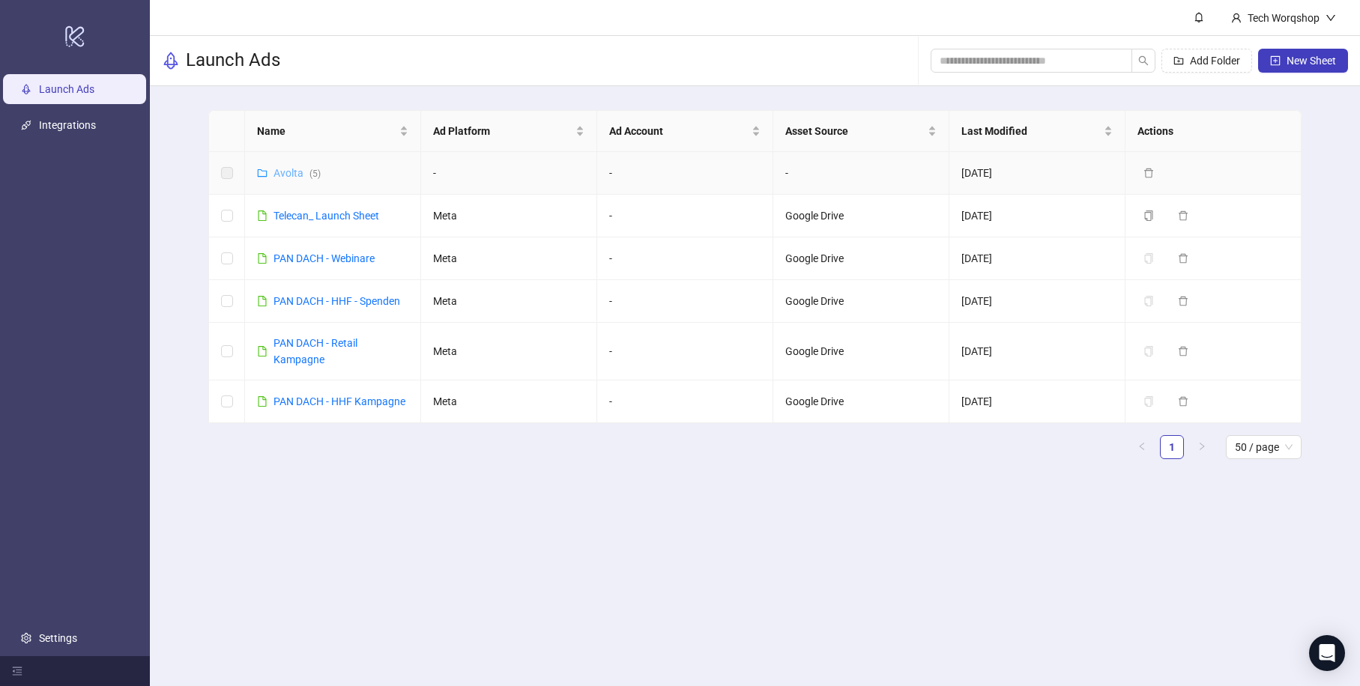
click at [298, 169] on link "Avolta ( 5 )" at bounding box center [296, 173] width 47 height 12
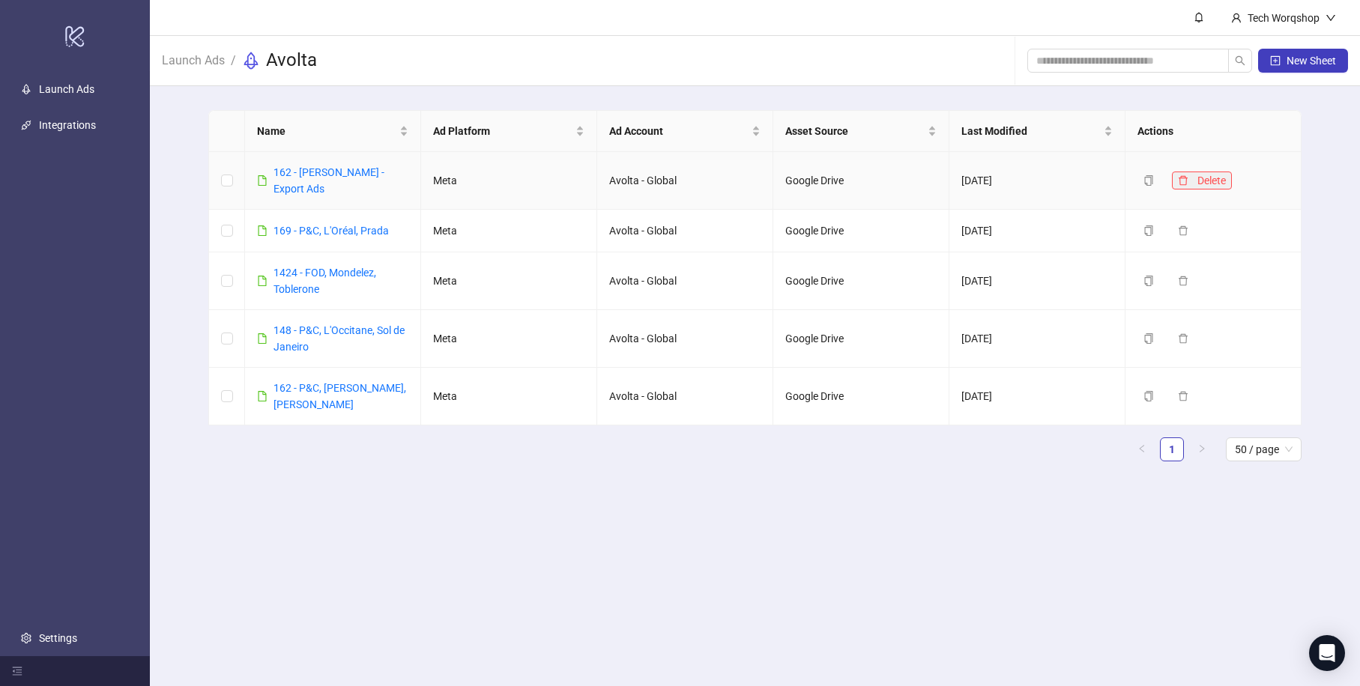
click at [1223, 182] on span "Delete" at bounding box center [1211, 181] width 28 height 12
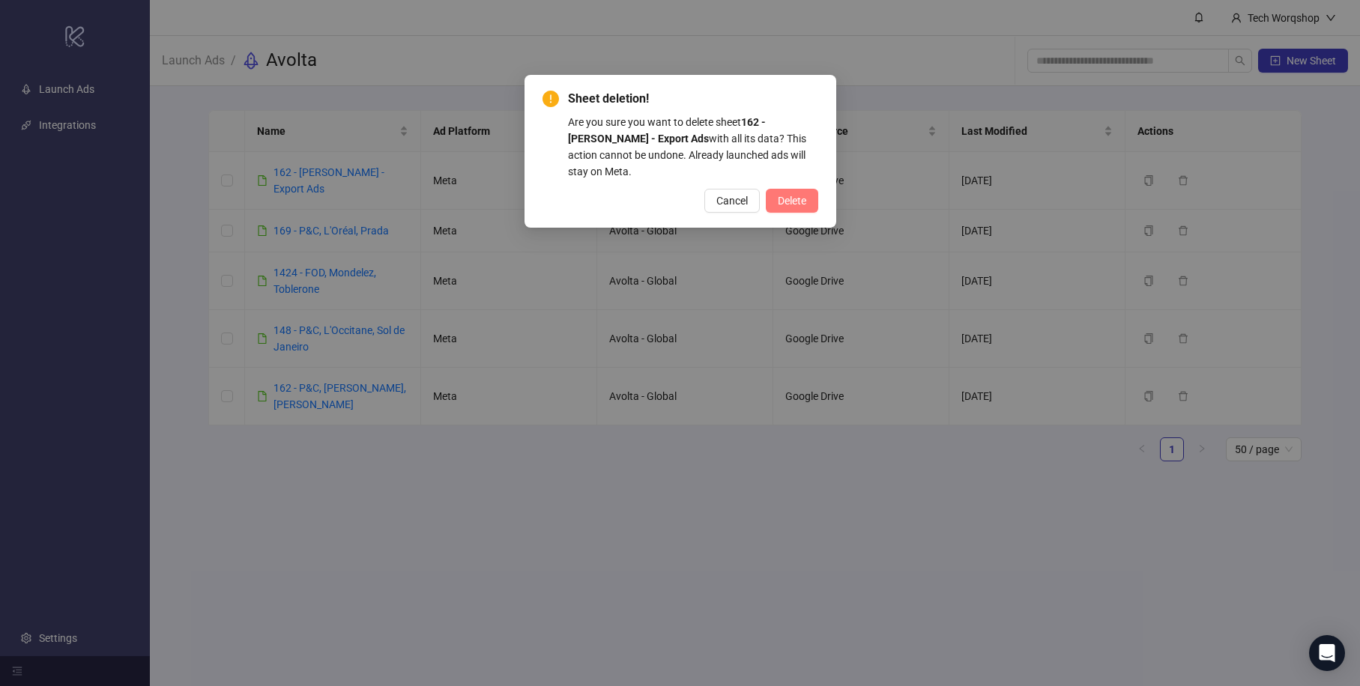
click at [786, 201] on span "Delete" at bounding box center [792, 201] width 28 height 12
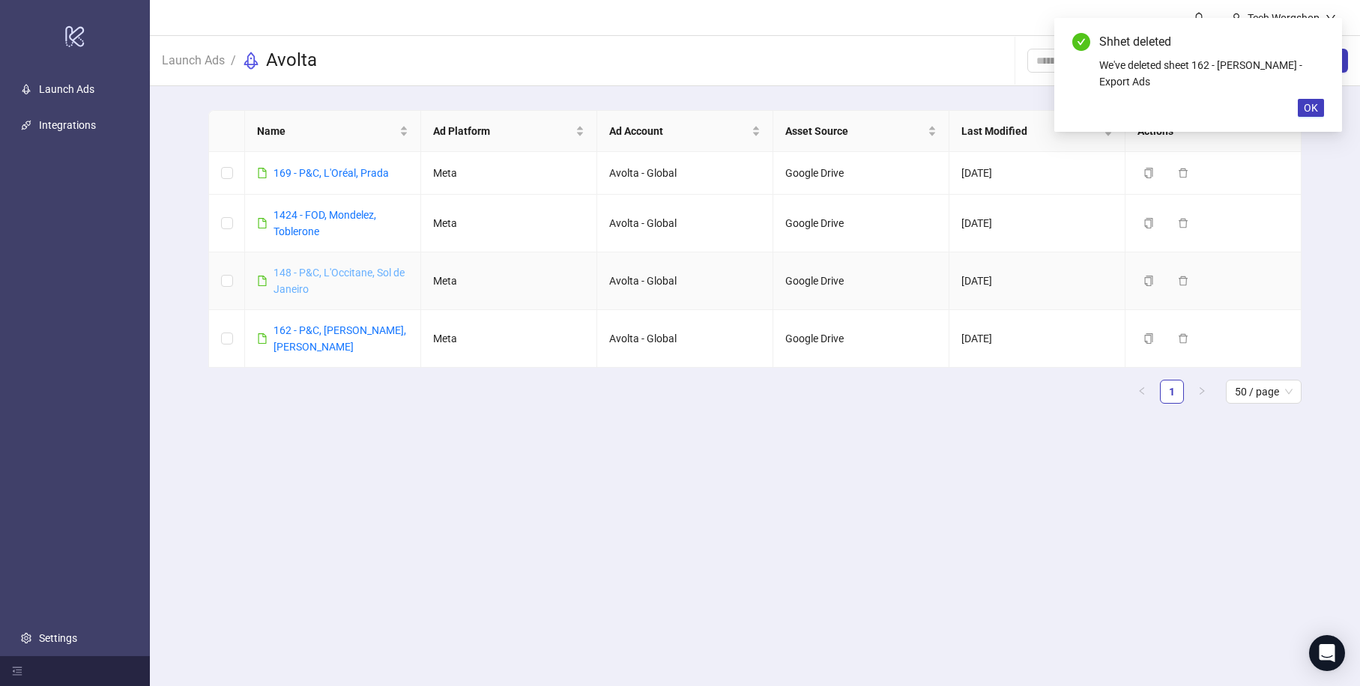
click at [369, 273] on link "148 - P&C, L'Occitane, Sol de Janeiro" at bounding box center [338, 281] width 131 height 28
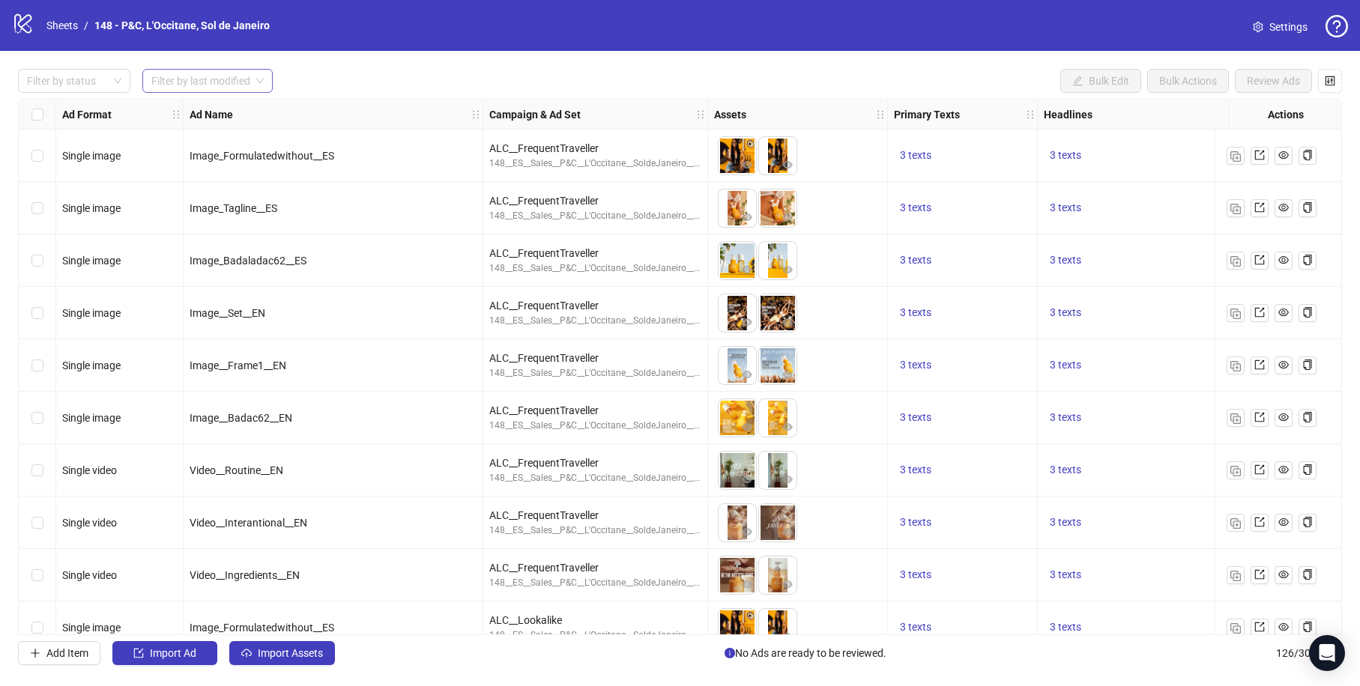
click at [216, 81] on input "search" at bounding box center [200, 81] width 99 height 22
click at [216, 91] on input "search" at bounding box center [200, 81] width 99 height 22
click at [63, 79] on div at bounding box center [66, 80] width 91 height 21
click at [64, 79] on div at bounding box center [66, 80] width 91 height 21
click at [370, 71] on div "Filter by status Filter by last modified Bulk Edit Bulk Actions Review Ads" at bounding box center [680, 81] width 1324 height 24
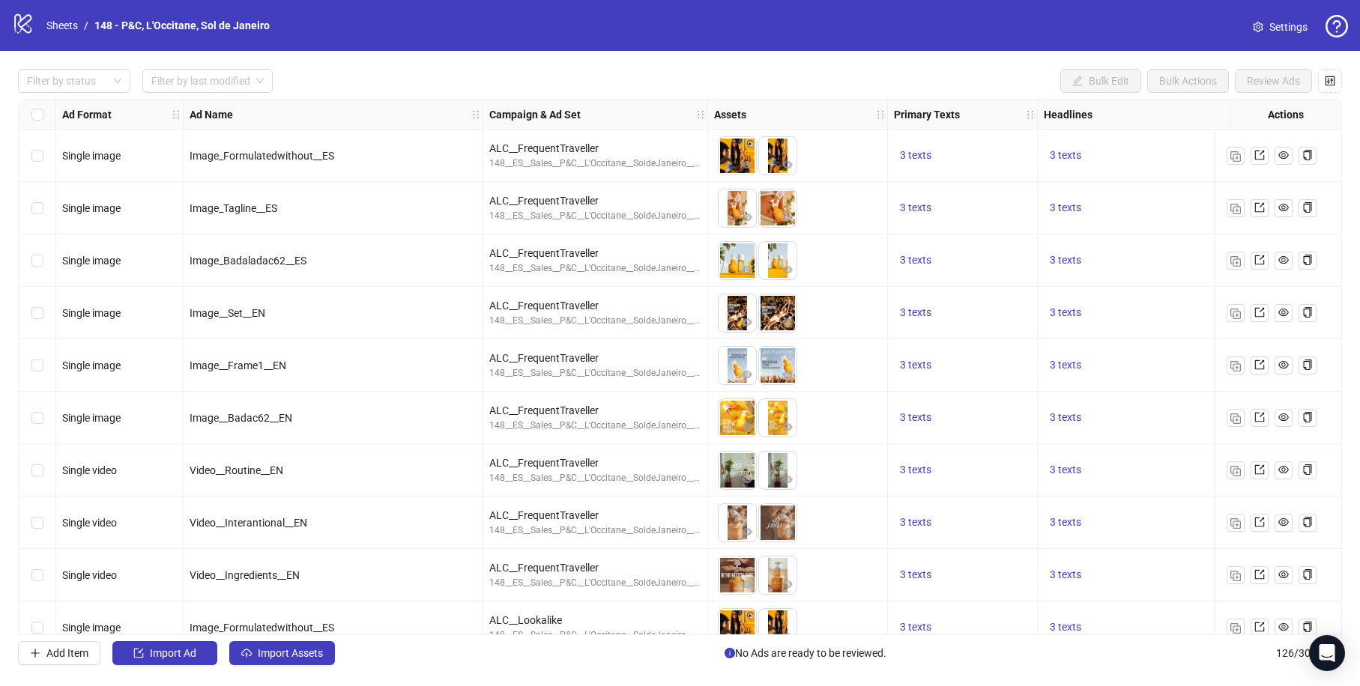
click at [551, 110] on strong "Campaign & Ad Set" at bounding box center [534, 114] width 91 height 16
click at [551, 112] on strong "Campaign & Ad Set" at bounding box center [534, 114] width 91 height 16
click at [778, 522] on img at bounding box center [777, 522] width 37 height 37
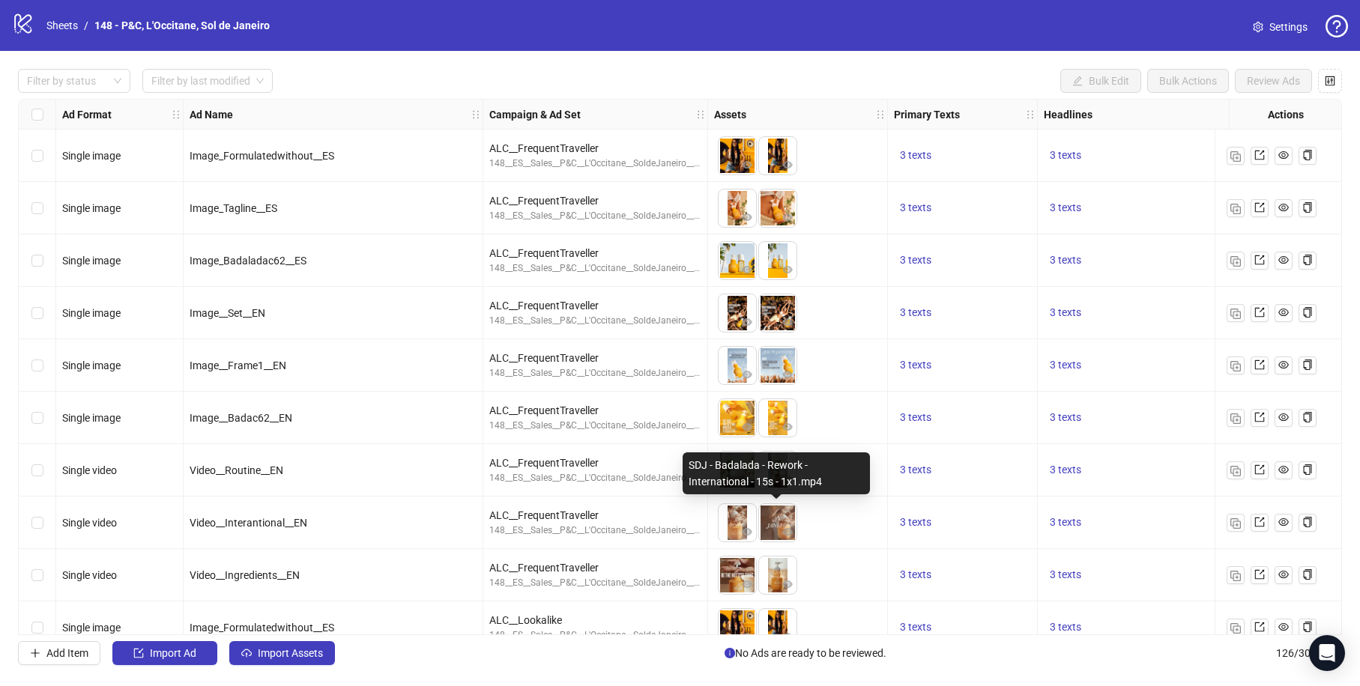
click at [745, 465] on div "SDJ - Badalada - Rework - International - 15s - 1x1.mp4" at bounding box center [775, 473] width 187 height 42
copy div "SDJ - Badalada - Rework - International - 15s - 1x1.mp4"
click at [715, 472] on div "SDJ - Badalada - Rework - International - 20s - 9x16.mp4" at bounding box center [736, 473] width 187 height 42
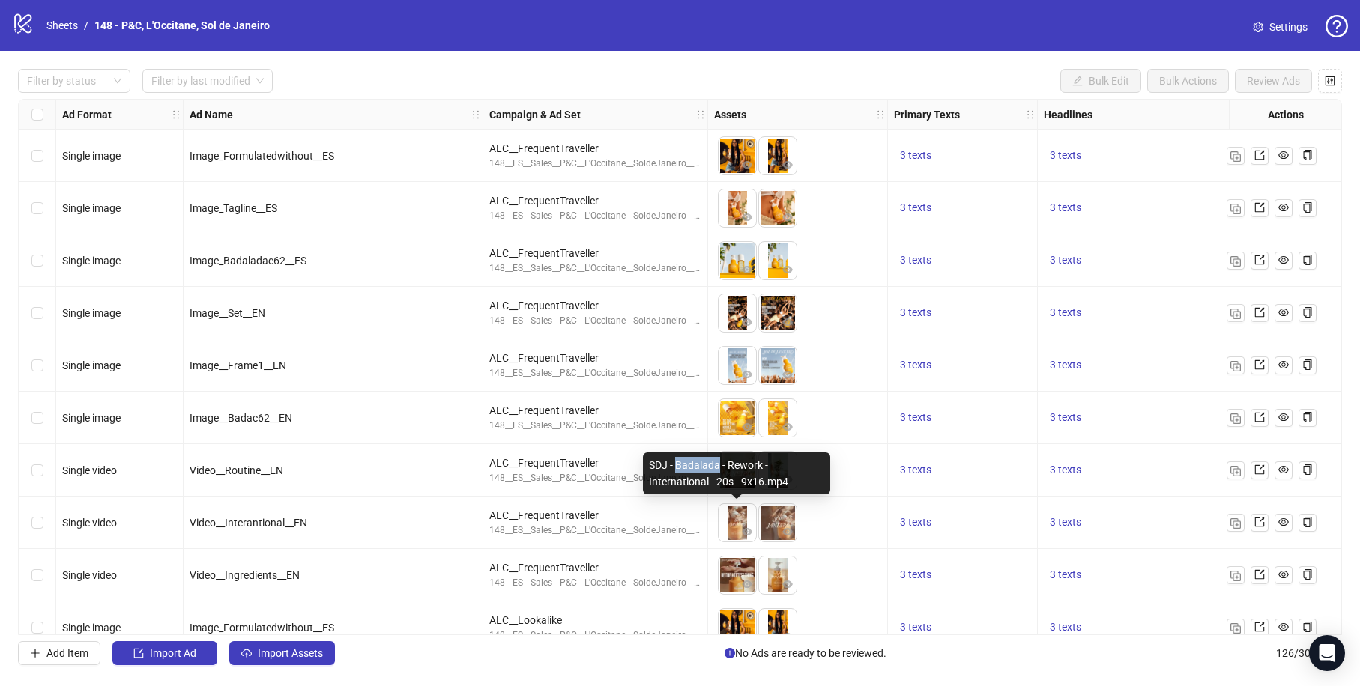
click at [715, 472] on div "SDJ - Badalada - Rework - International - 20s - 9x16.mp4" at bounding box center [736, 473] width 187 height 42
copy div "SDJ - Badalada - Rework - International - 20s - 9x16.mp4"
click at [718, 478] on div "SDJ - Badalada - Rework - International - 20s - 9x16.mp4" at bounding box center [736, 473] width 187 height 42
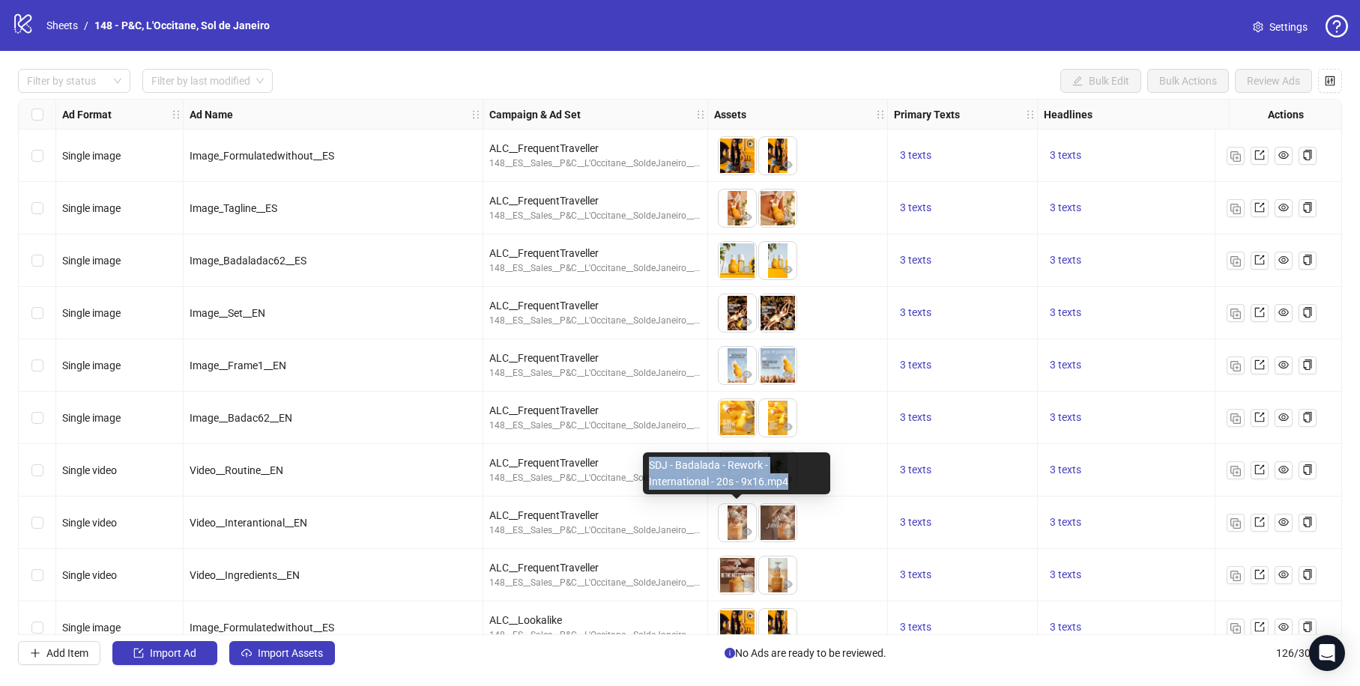
click at [718, 478] on div "SDJ - Badalada - Rework - International - 20s - 9x16.mp4" at bounding box center [736, 473] width 187 height 42
click at [767, 480] on div "SDJ - Badalada - Rework - International - 15s - 1x1.mp4" at bounding box center [775, 473] width 187 height 42
click at [731, 480] on div "SDJ - Badalada - Rework - International - 15s - 1x1.mp4" at bounding box center [775, 473] width 187 height 42
copy div "International"
